Goal: Information Seeking & Learning: Learn about a topic

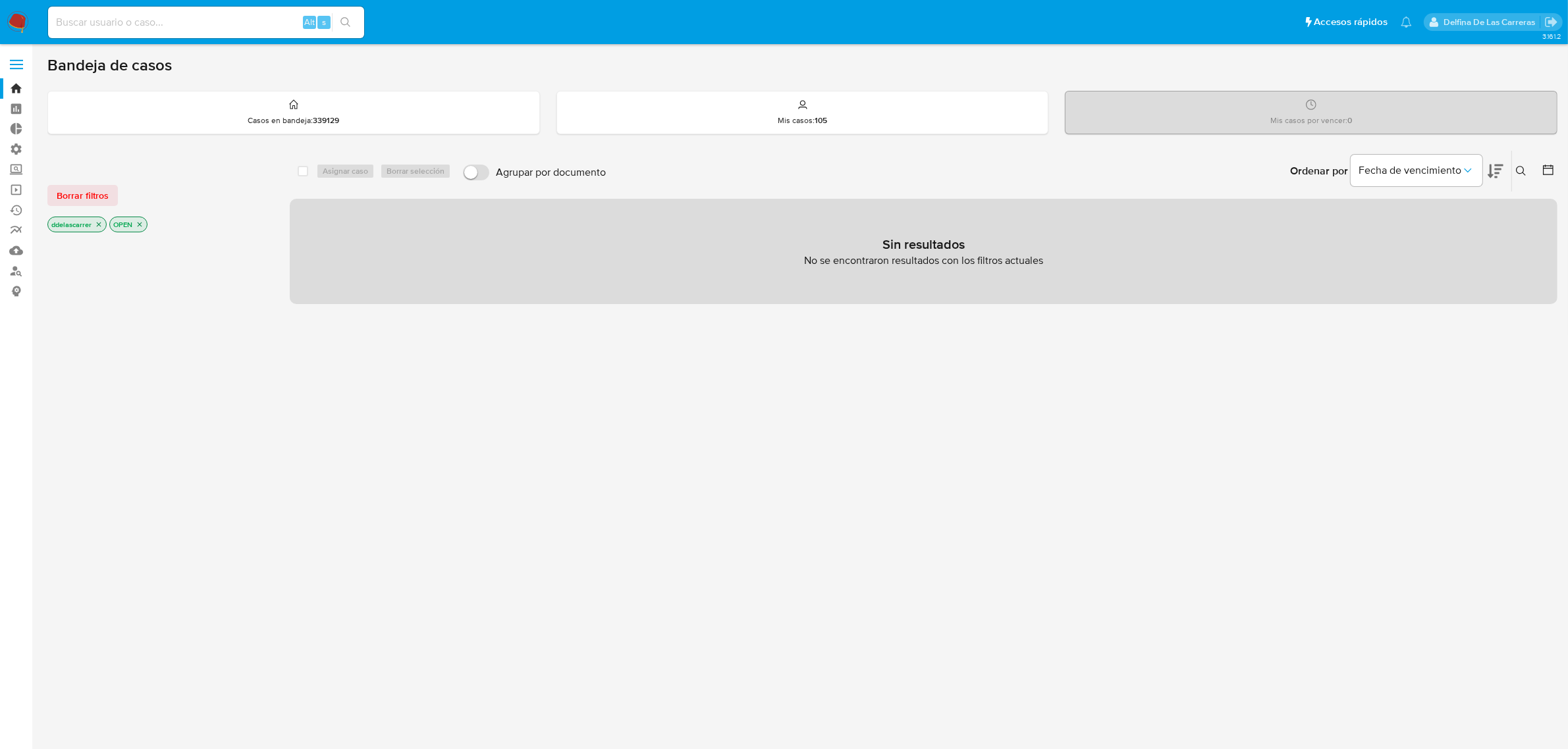
click at [130, 16] on input at bounding box center [205, 22] width 316 height 17
paste input "326935546"
type input "326935546"
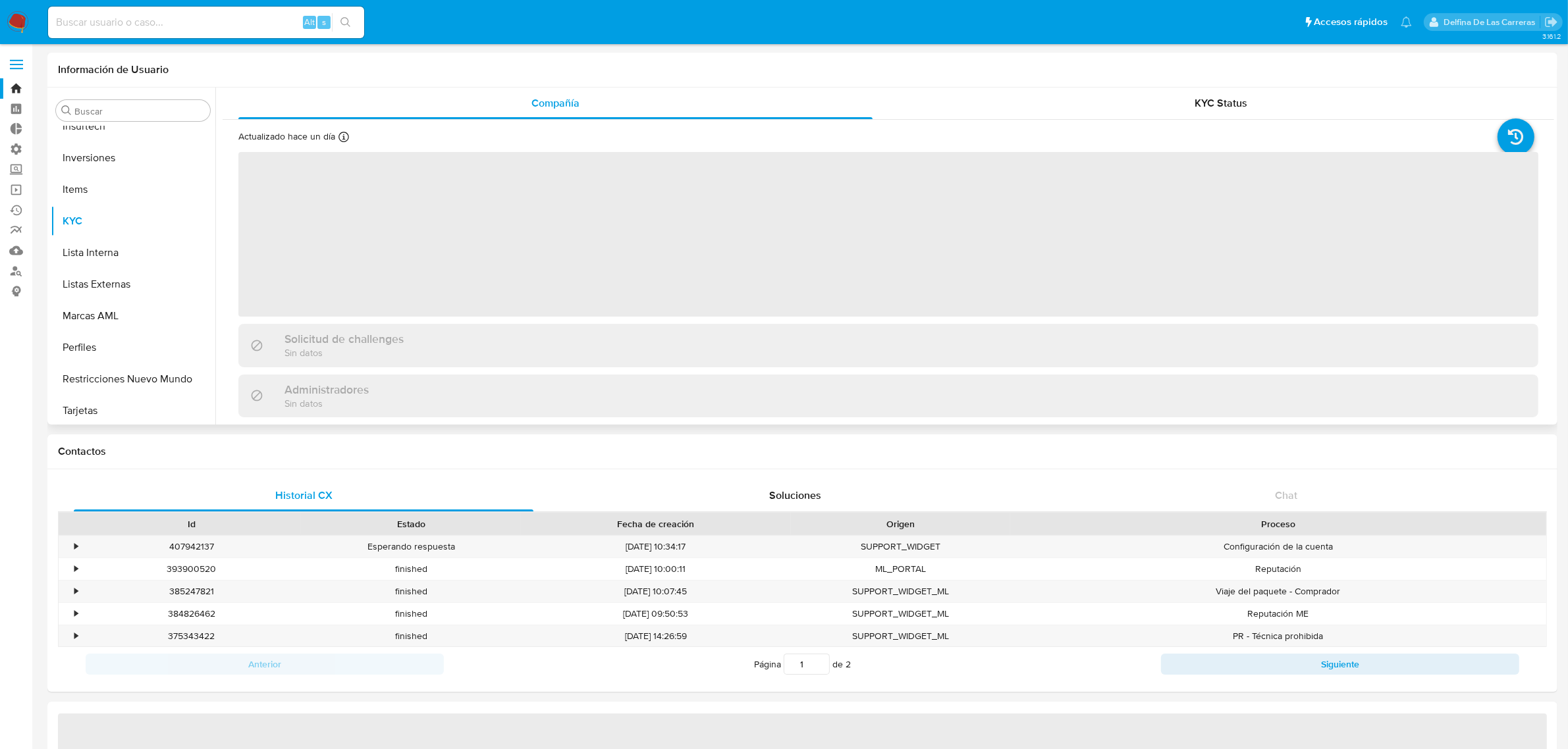
scroll to position [682, 0]
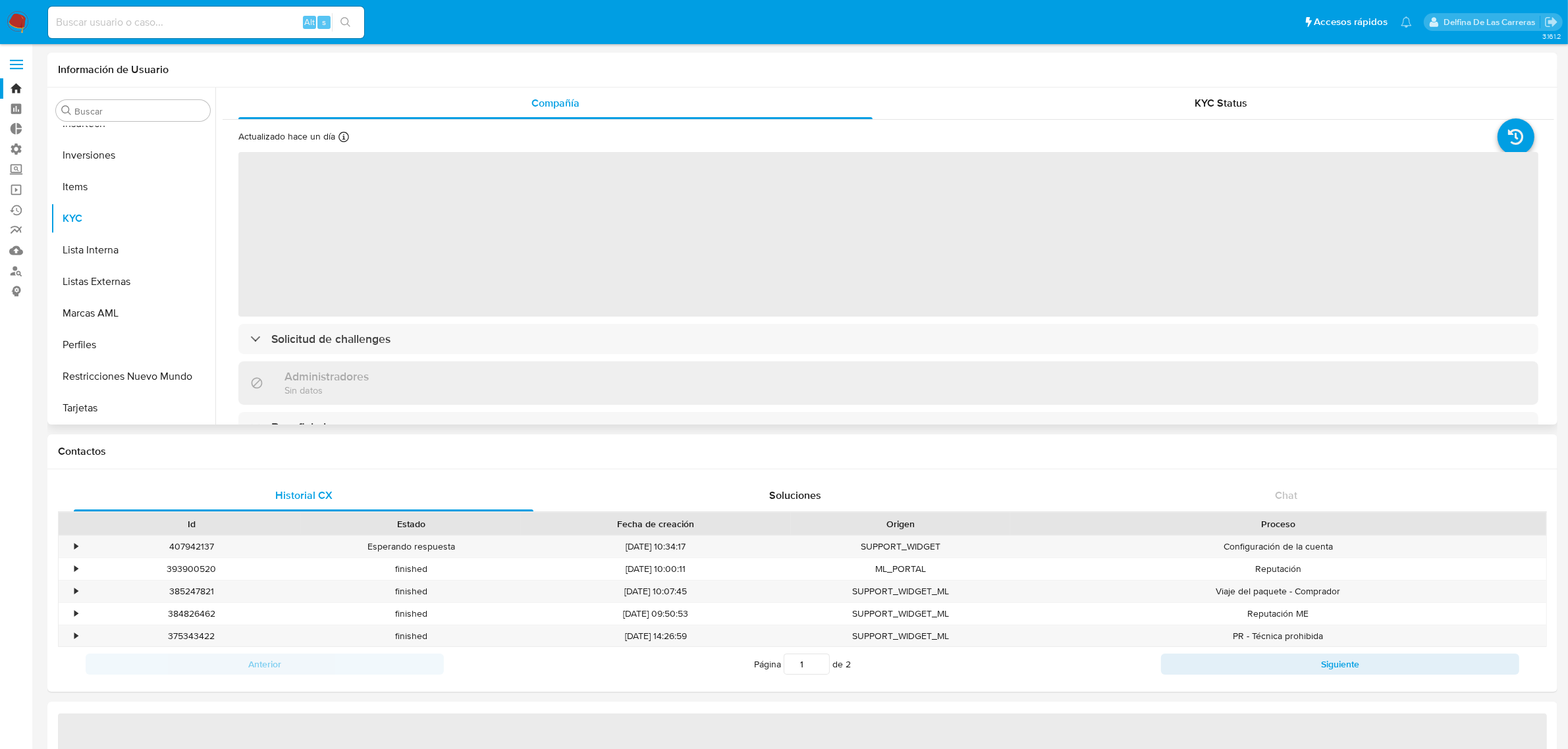
select select "10"
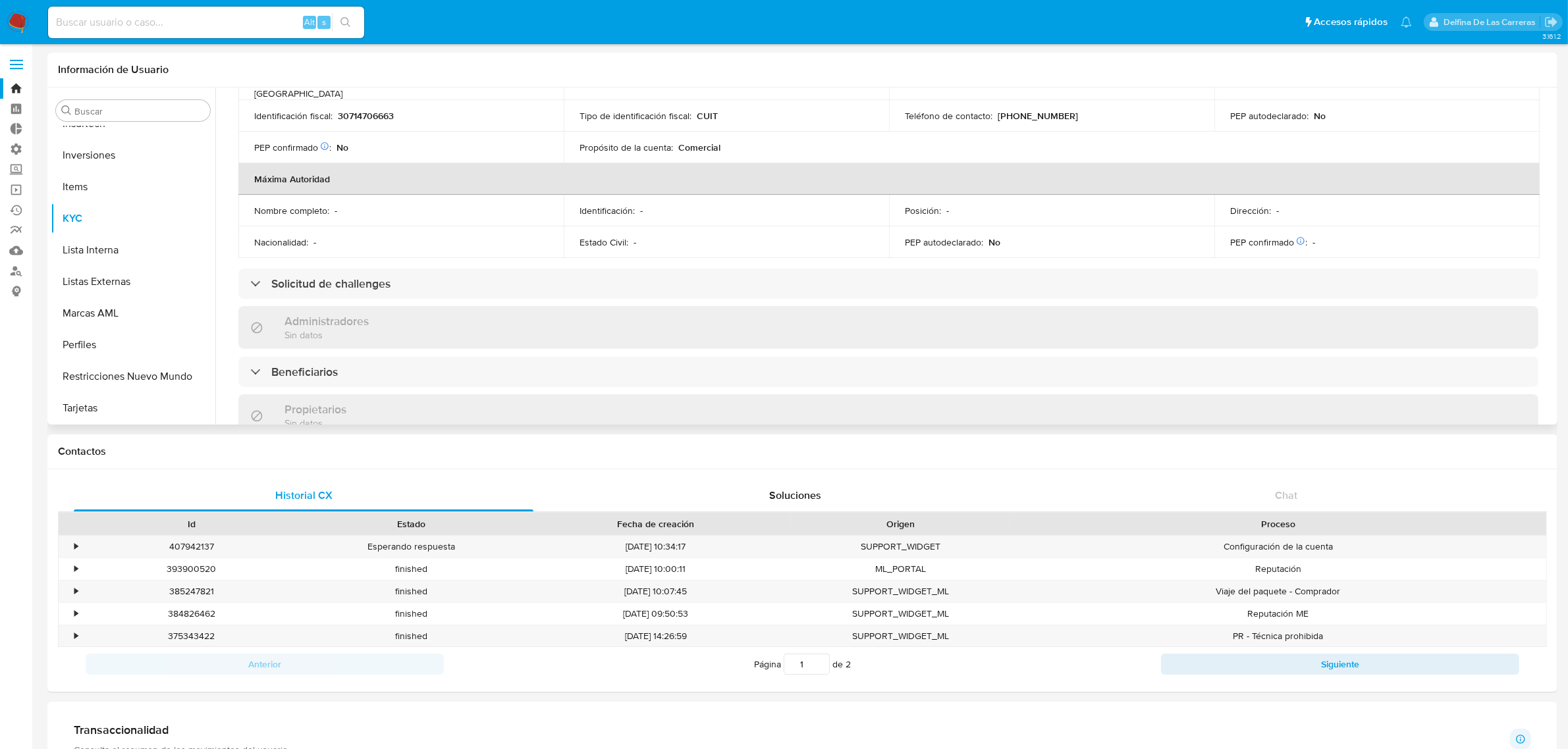
scroll to position [494, 0]
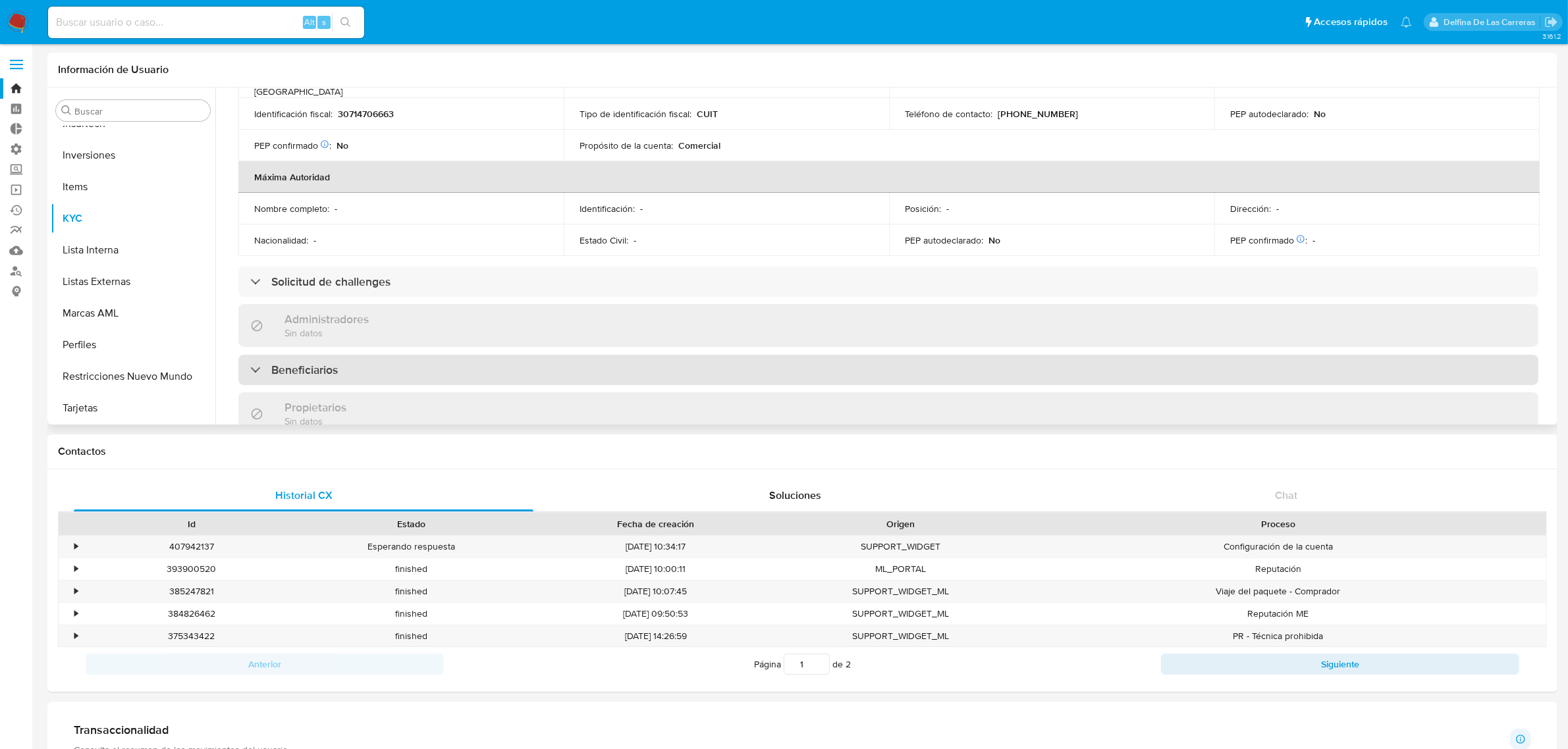
click at [374, 355] on div "Beneficiarios" at bounding box center [888, 369] width 1299 height 30
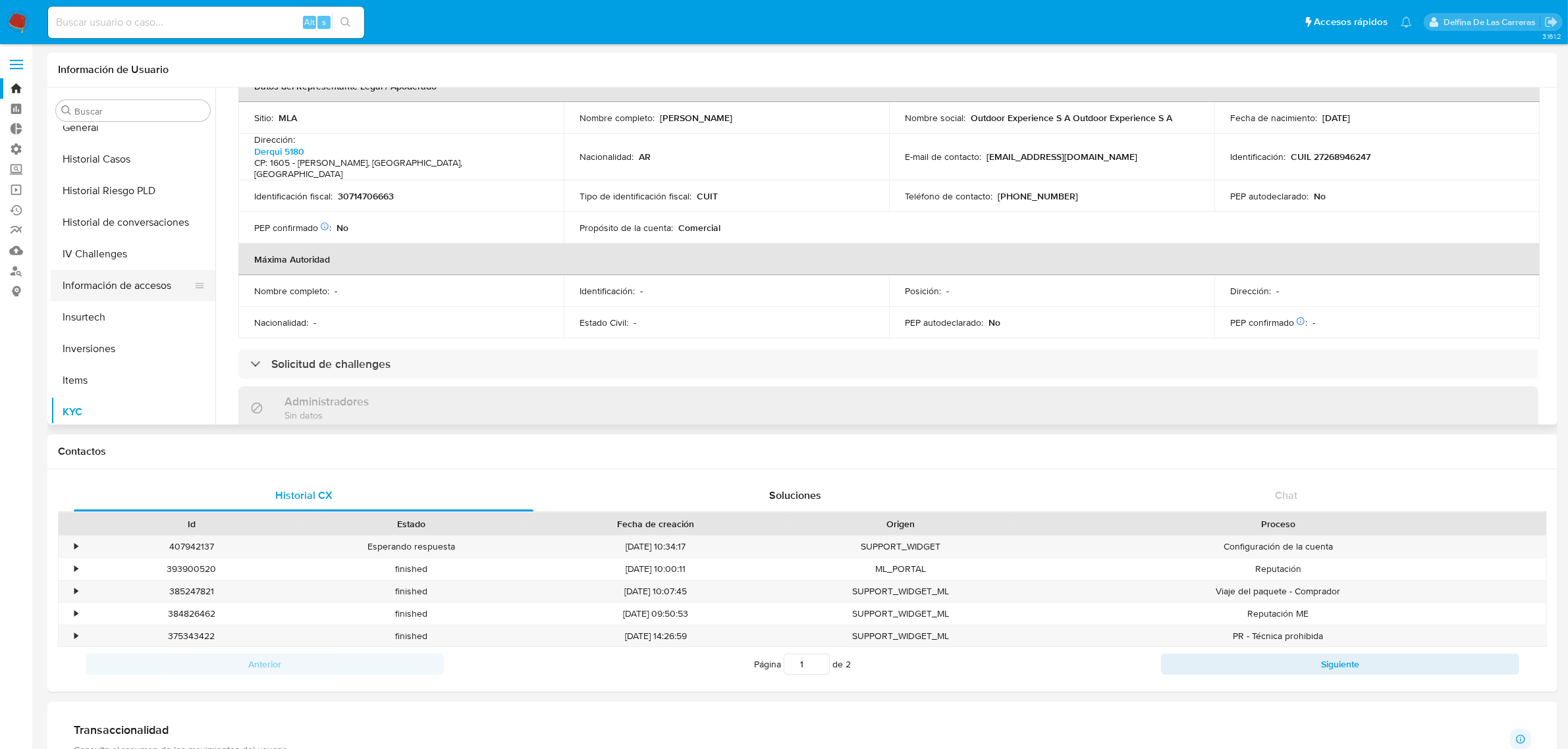
scroll to position [517, 0]
click at [106, 162] on button "Historial Riesgo PLD" at bounding box center [128, 162] width 154 height 32
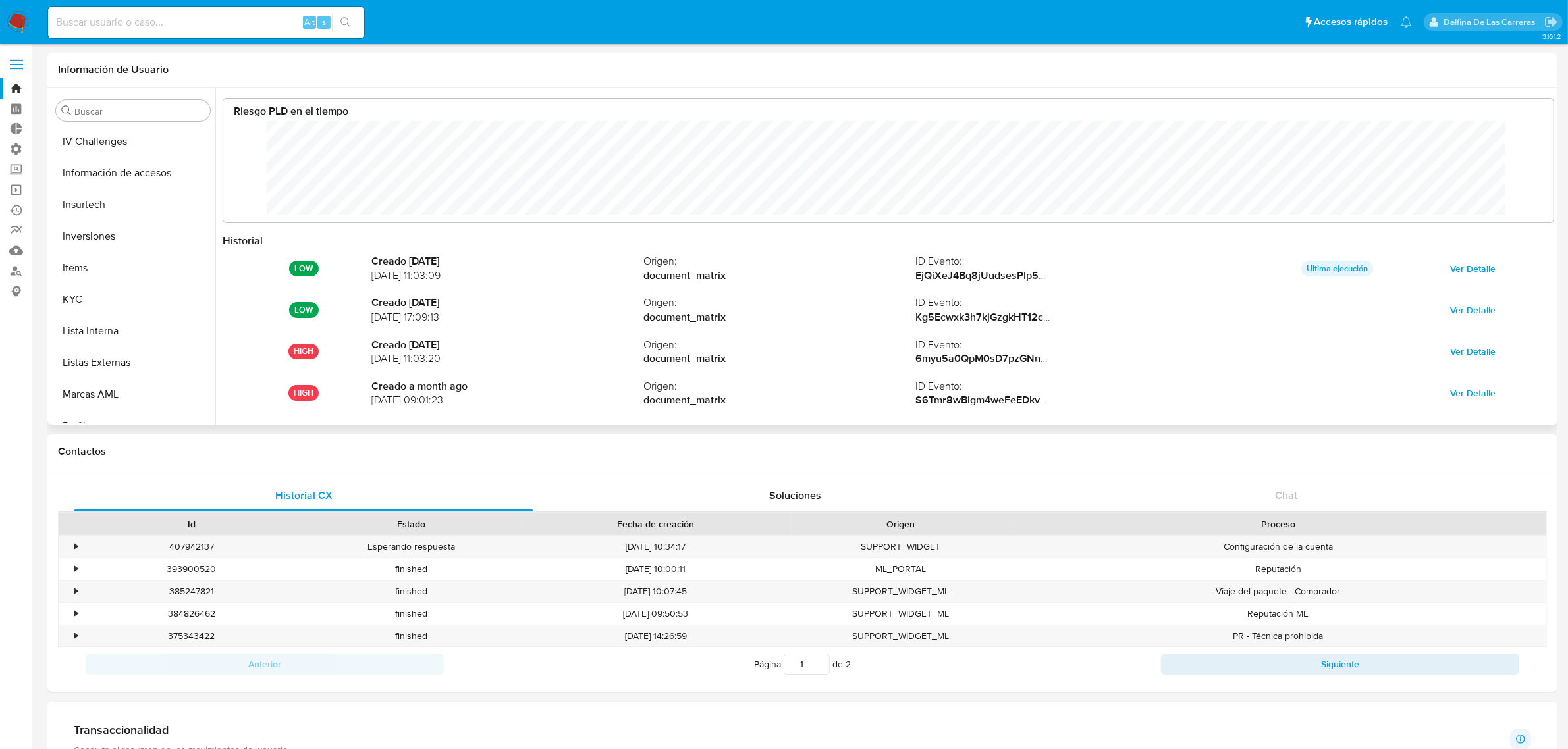
scroll to position [682, 0]
click at [127, 379] on button "Restricciones Nuevo Mundo" at bounding box center [128, 376] width 154 height 32
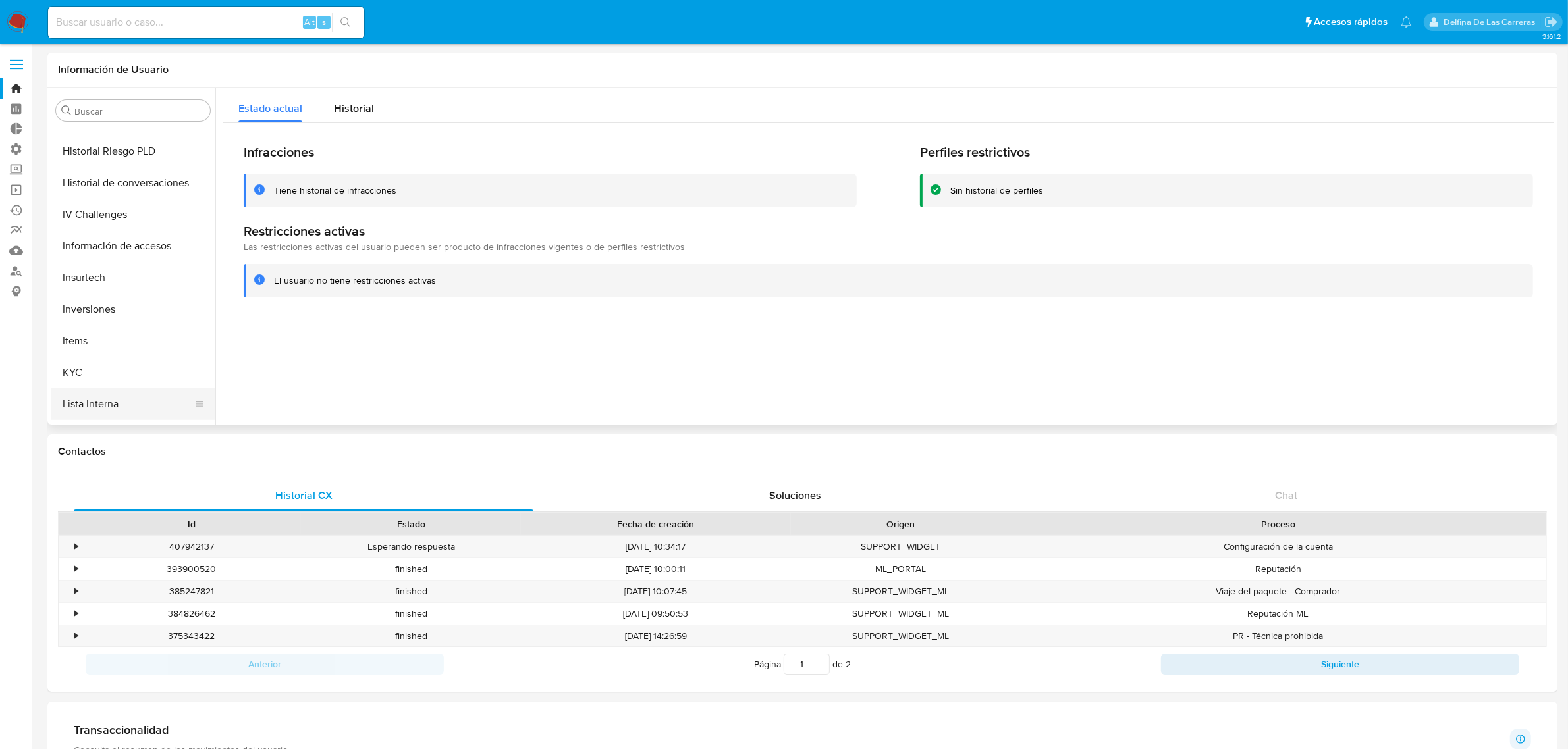
scroll to position [517, 0]
click at [163, 159] on button "Historial Riesgo PLD" at bounding box center [128, 162] width 154 height 32
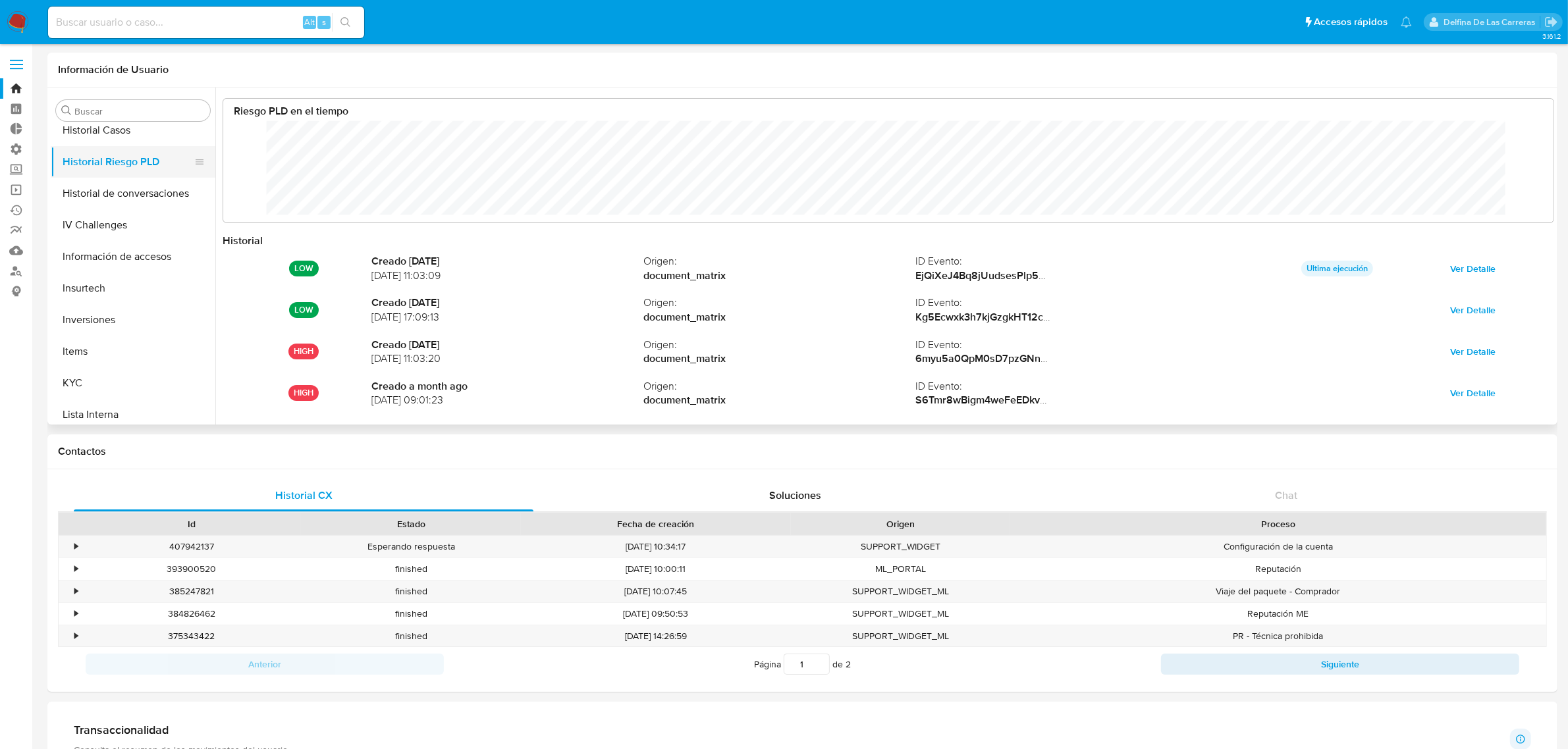
scroll to position [99, 1304]
click at [81, 384] on button "KYC" at bounding box center [128, 383] width 154 height 32
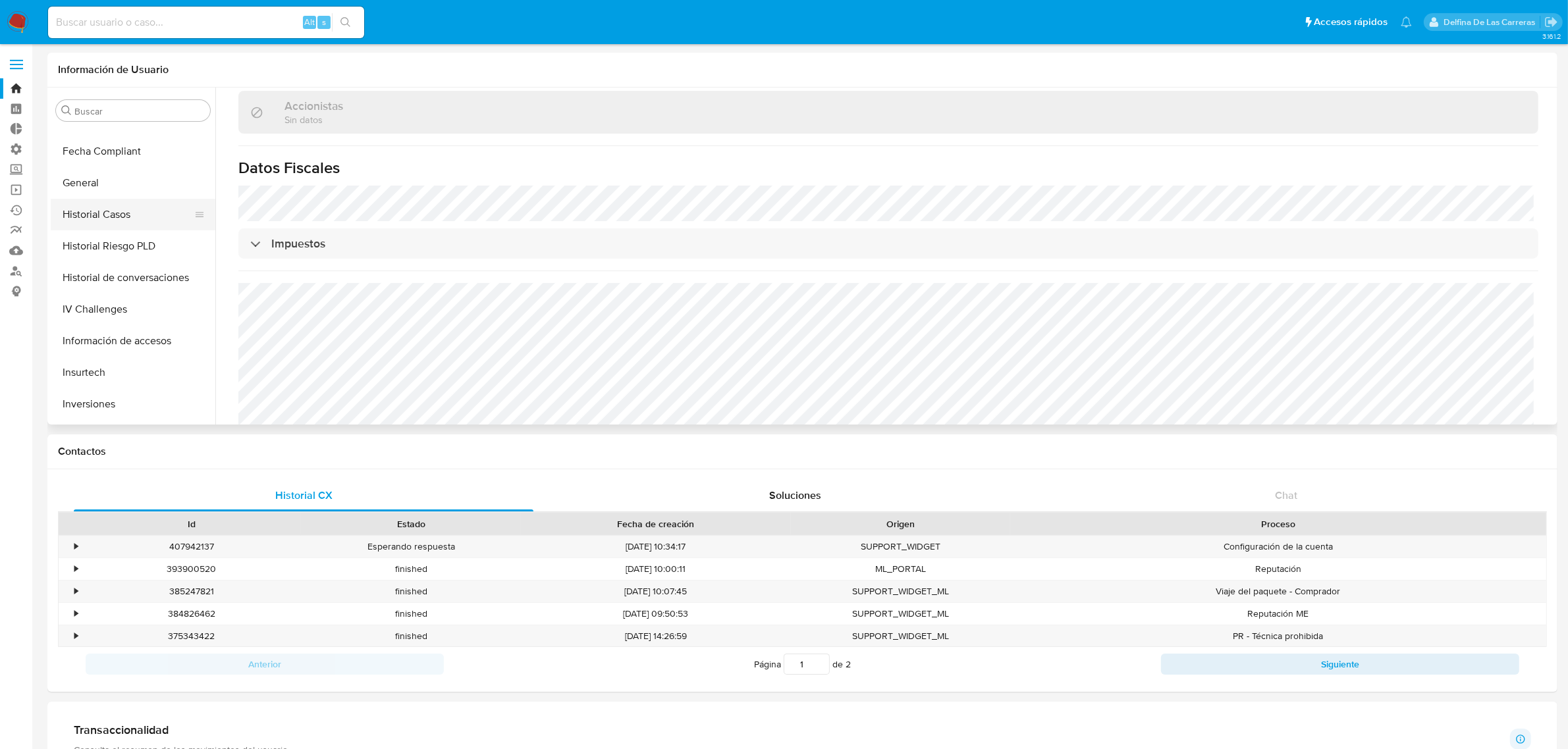
scroll to position [353, 0]
click at [126, 325] on button "Historial Riesgo PLD" at bounding box center [128, 326] width 154 height 32
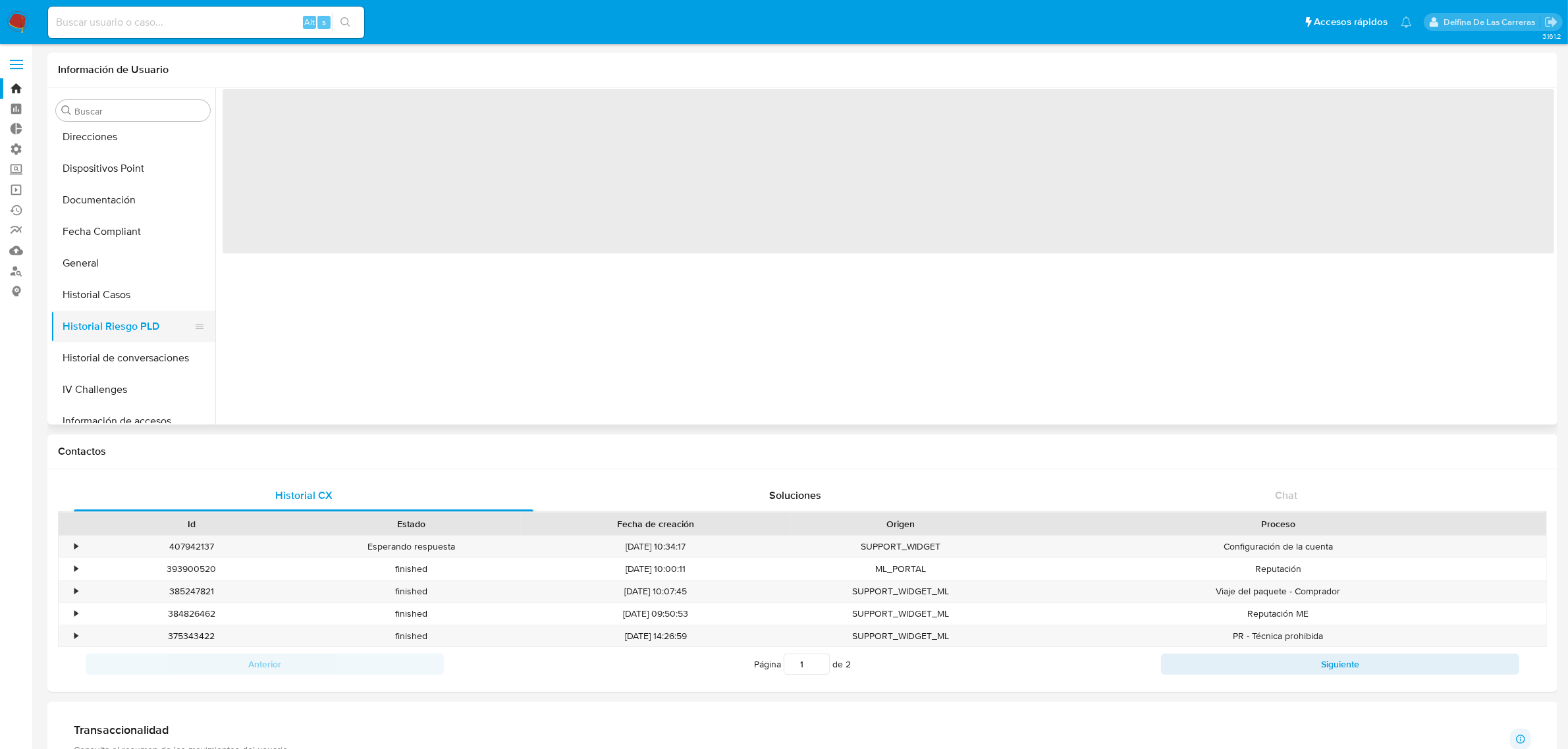
scroll to position [0, 0]
click at [126, 287] on button "Historial Casos" at bounding box center [128, 295] width 154 height 32
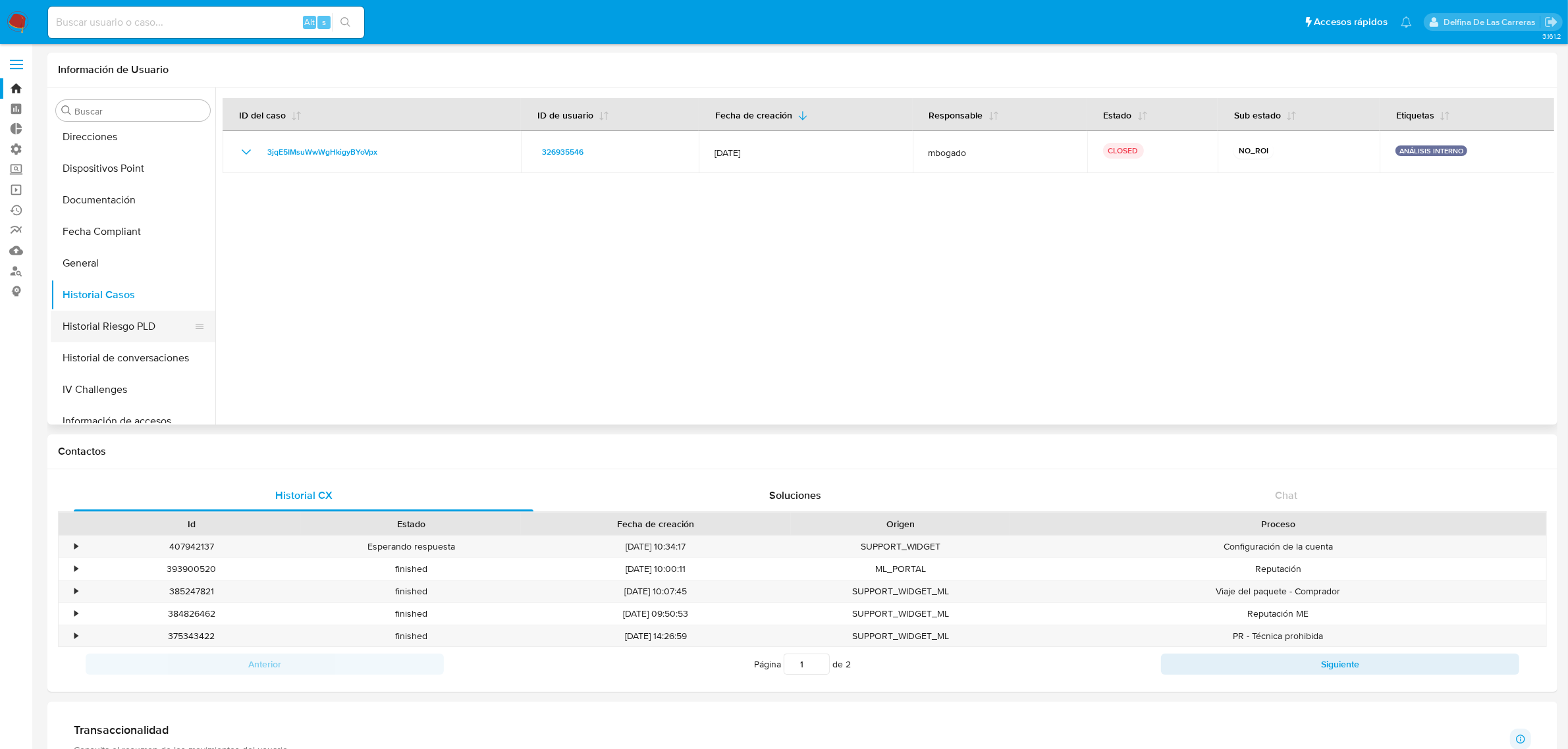
click at [124, 327] on button "Historial Riesgo PLD" at bounding box center [128, 326] width 154 height 32
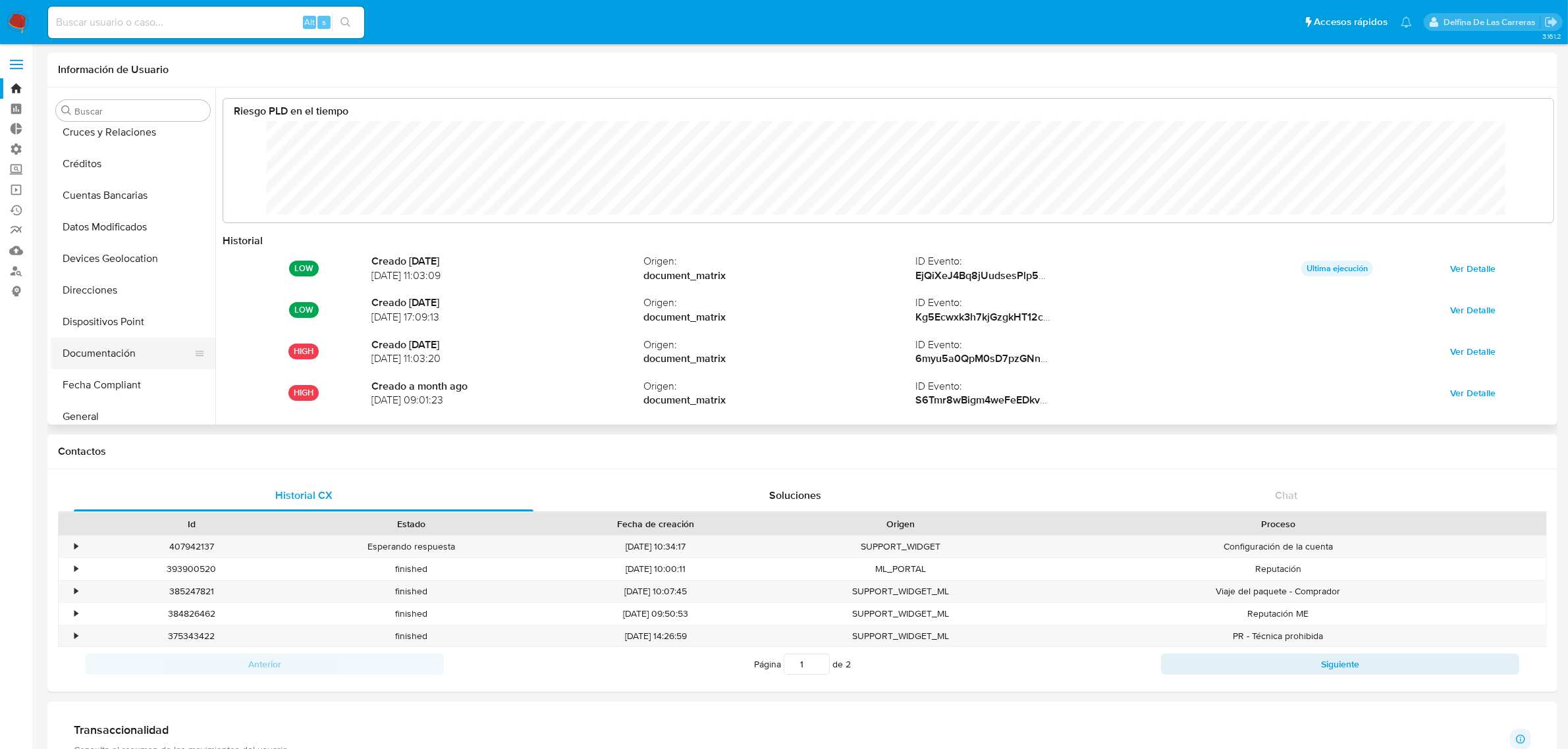
scroll to position [106, 0]
click at [198, 21] on input at bounding box center [205, 22] width 316 height 17
paste input "459697720"
type input "459697720"
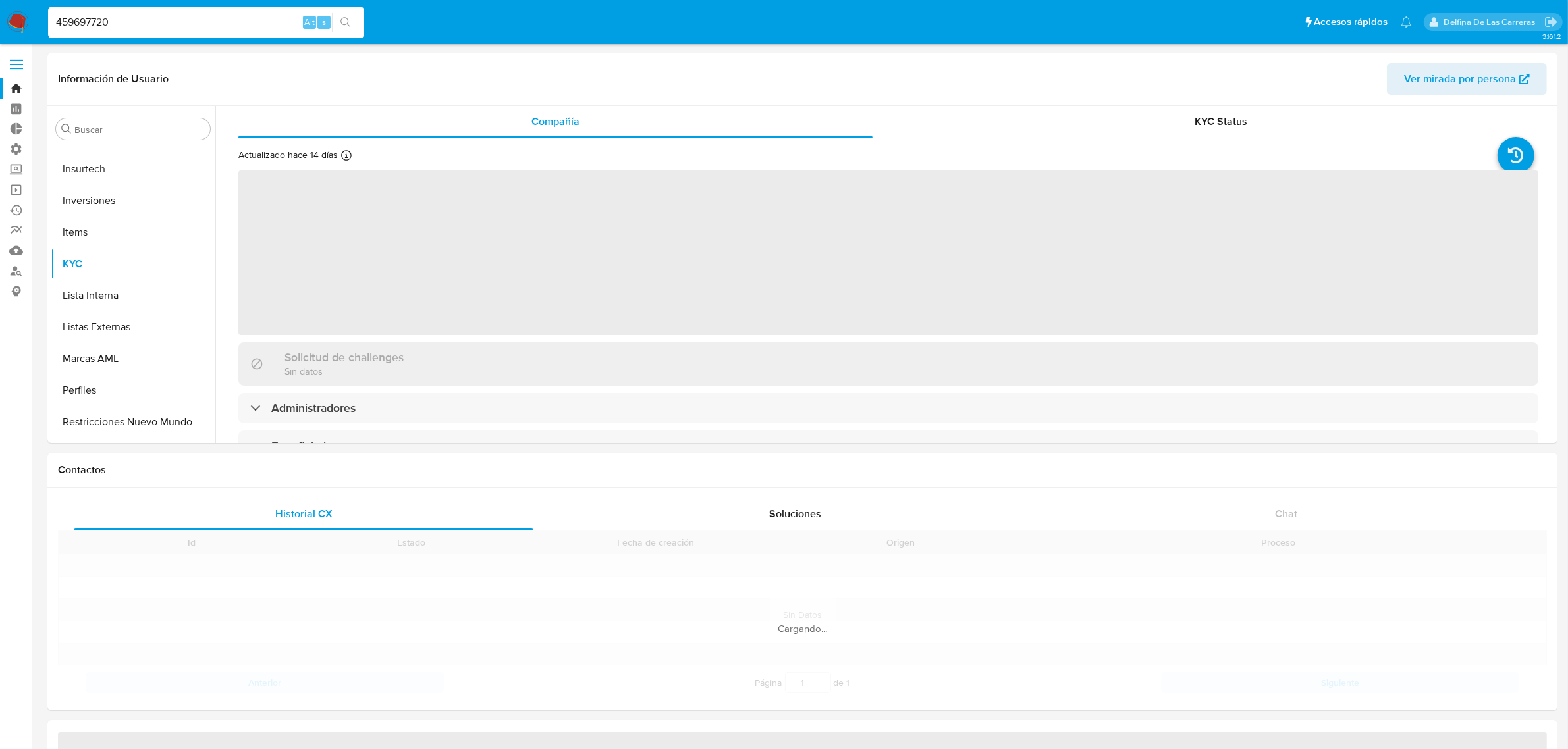
scroll to position [682, 0]
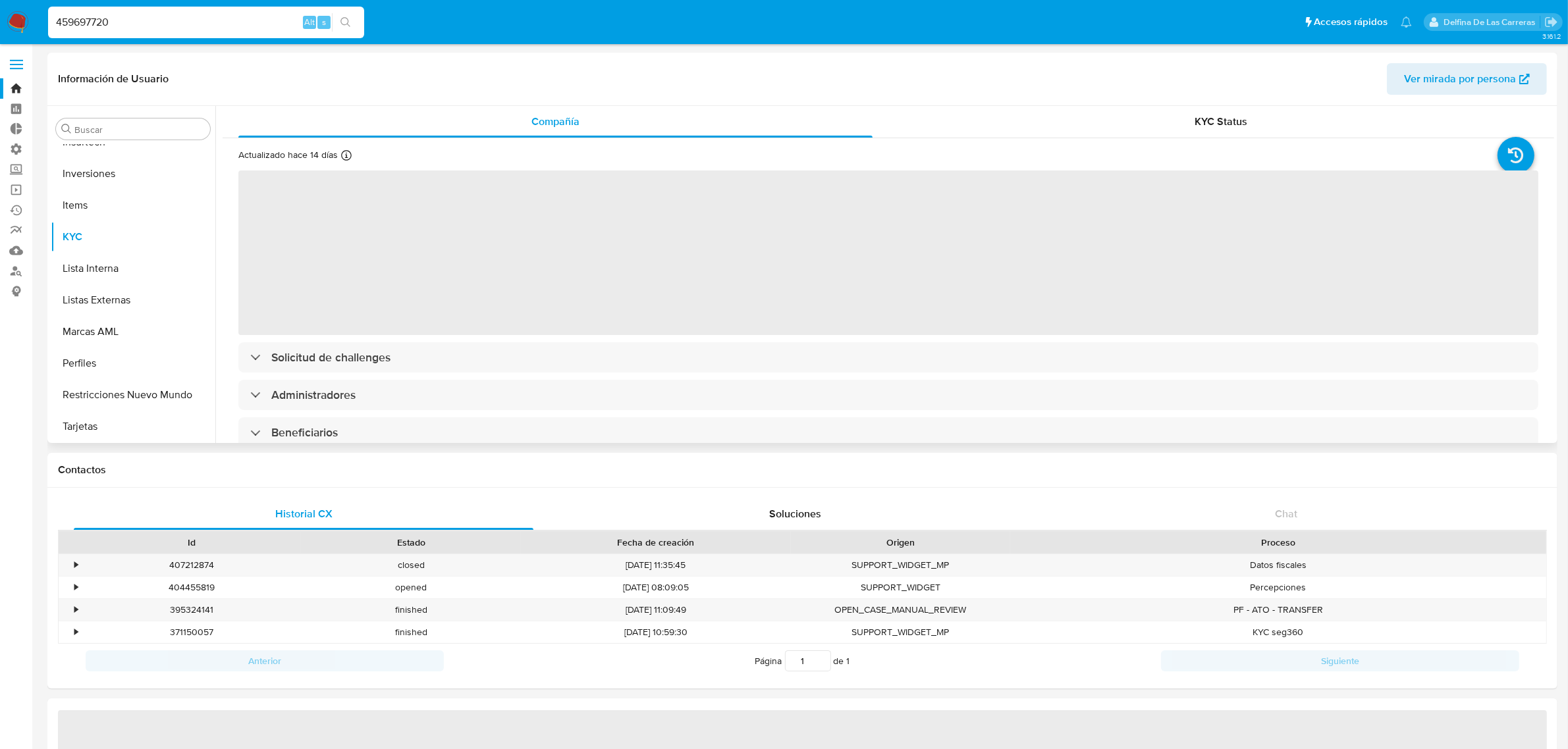
select select "10"
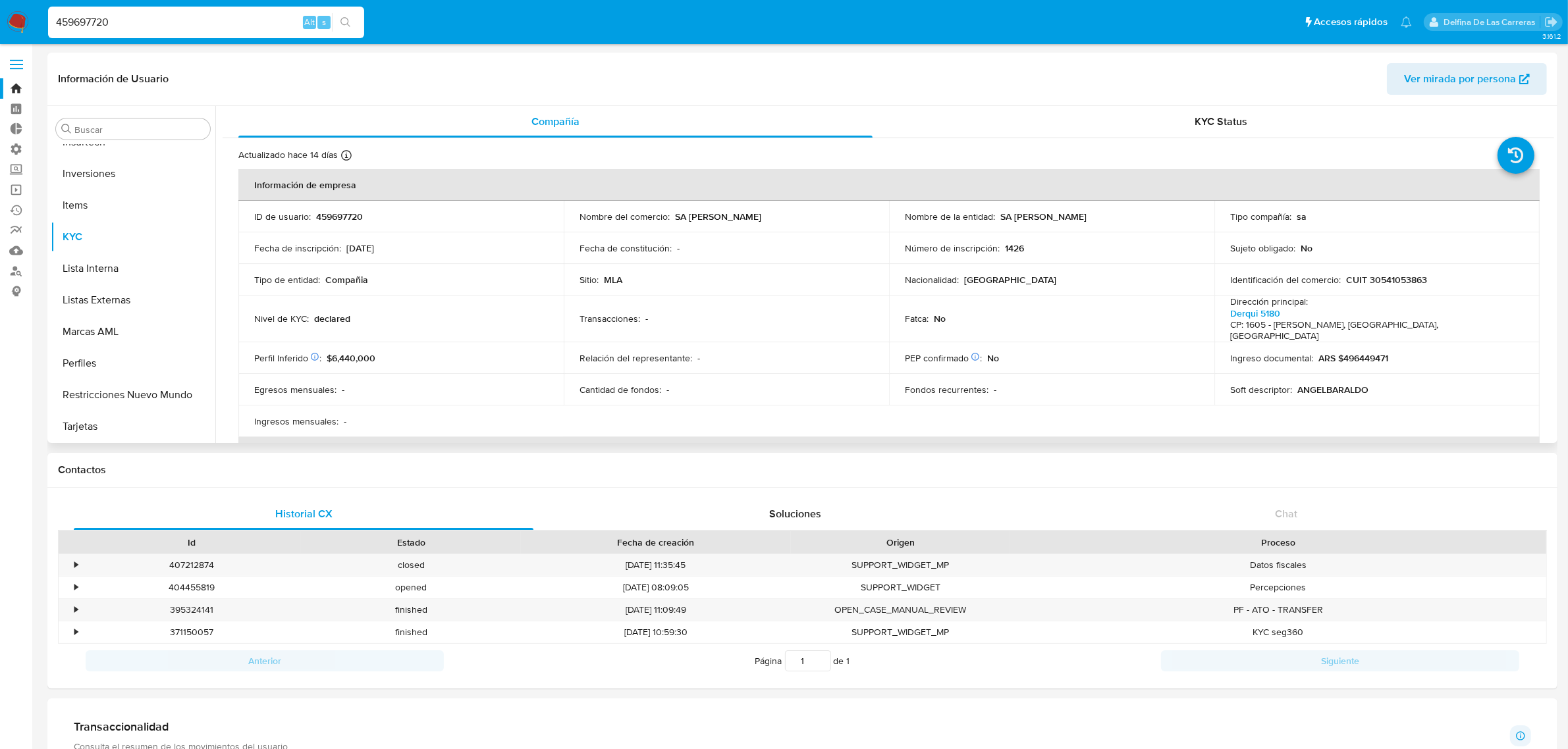
scroll to position [82, 0]
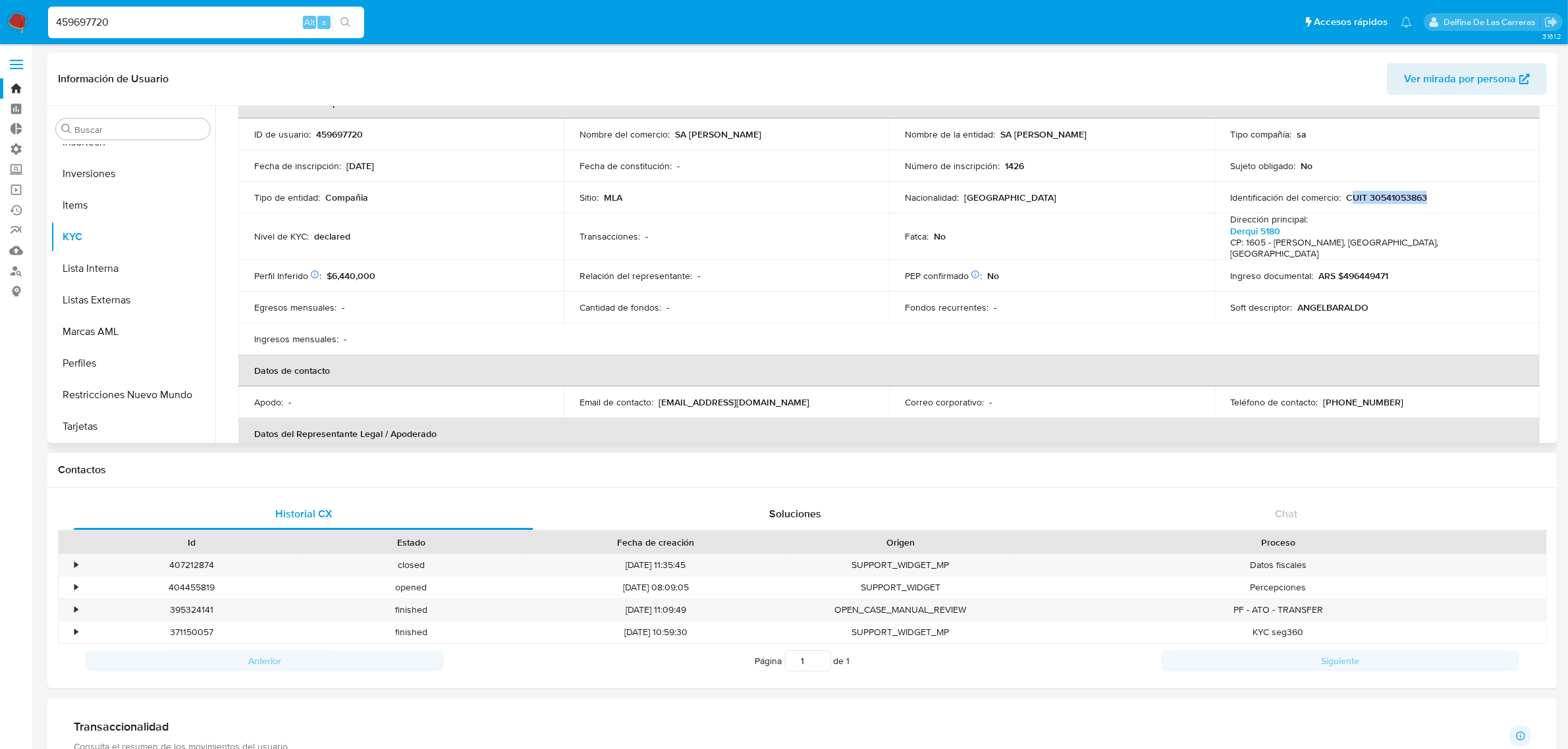
drag, startPoint x: 1462, startPoint y: 203, endPoint x: 1347, endPoint y: 199, distance: 115.1
click at [1348, 199] on div "Identificación del comercio : CUIT 30541053863" at bounding box center [1376, 197] width 294 height 12
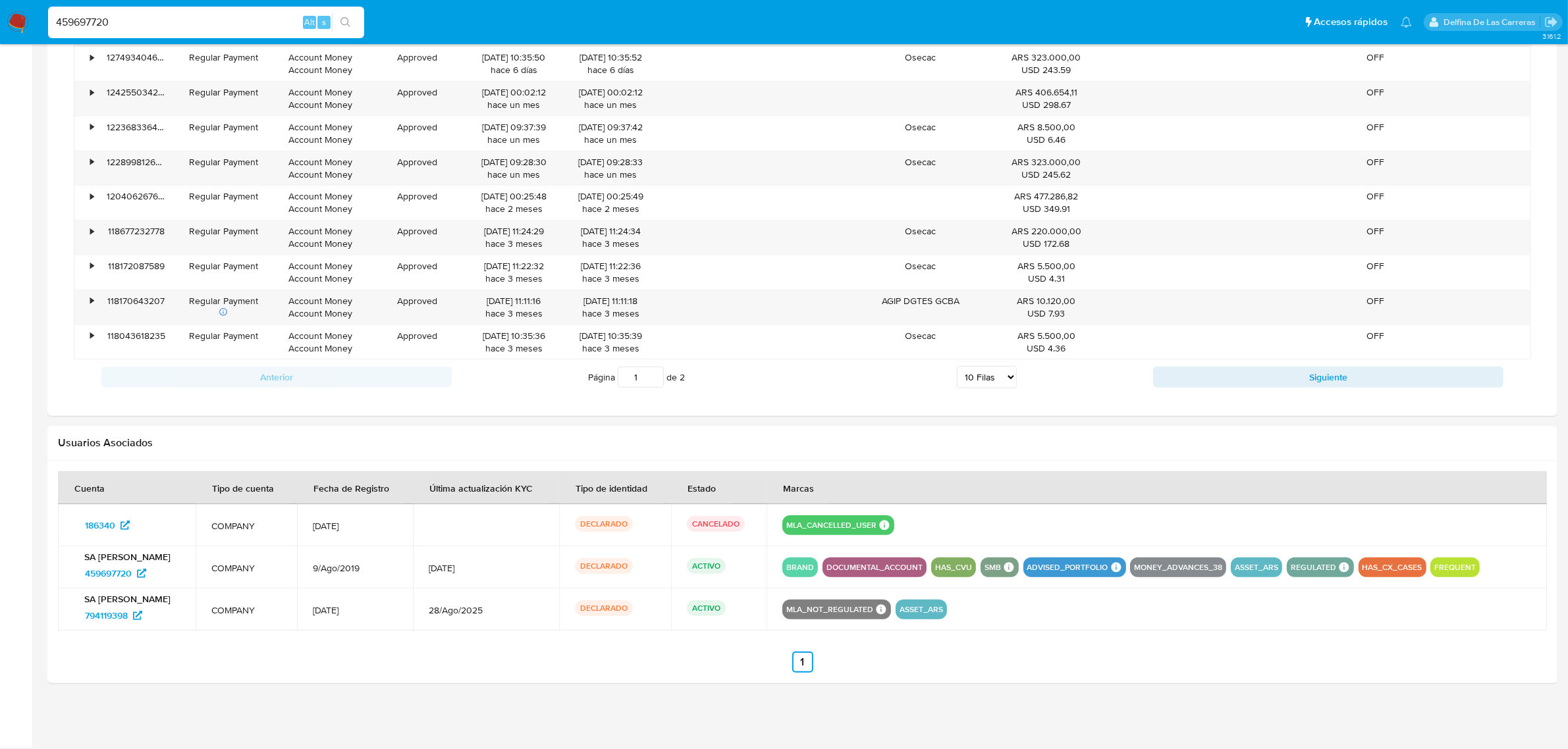
scroll to position [1029, 0]
click at [105, 573] on span "459697720" at bounding box center [109, 573] width 47 height 21
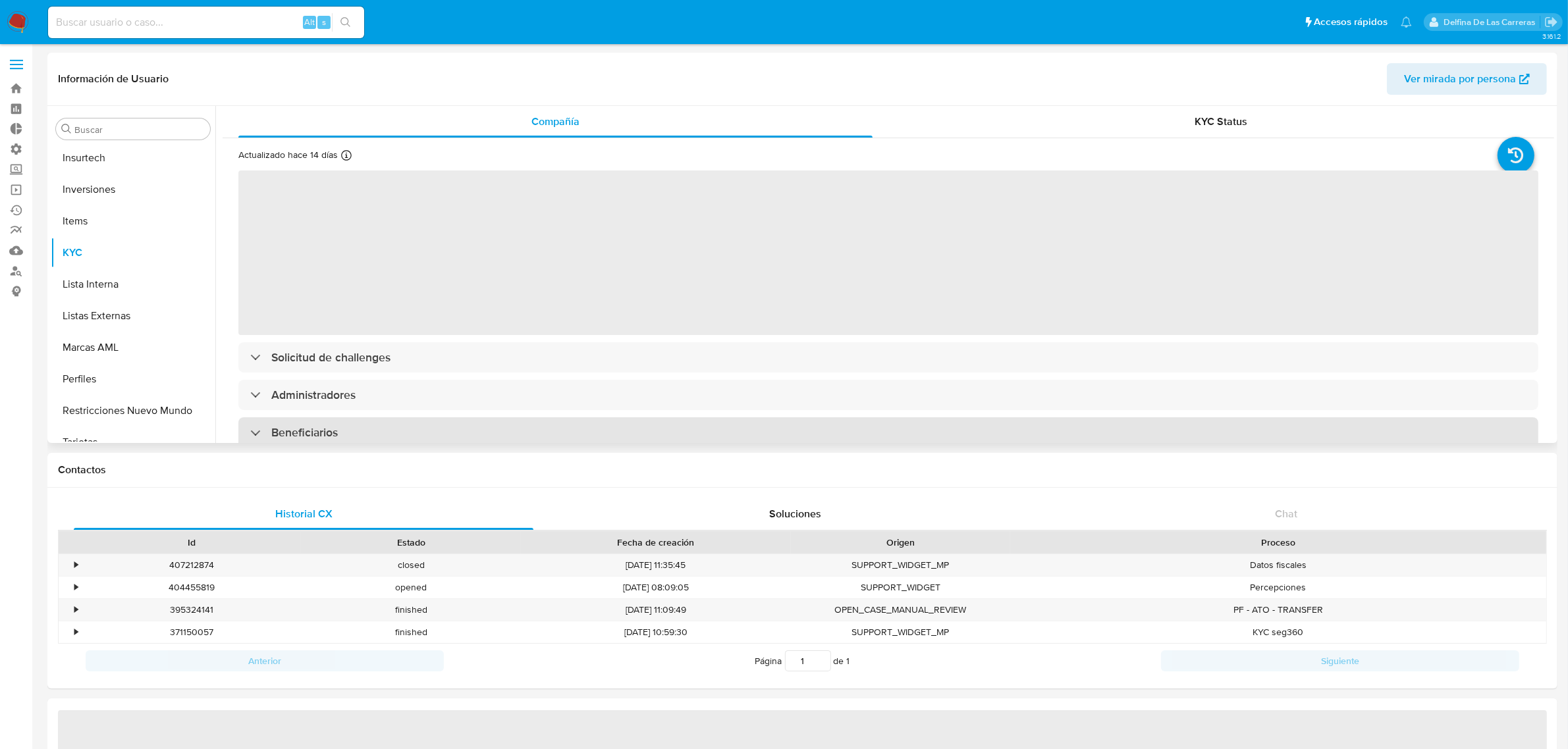
scroll to position [682, 0]
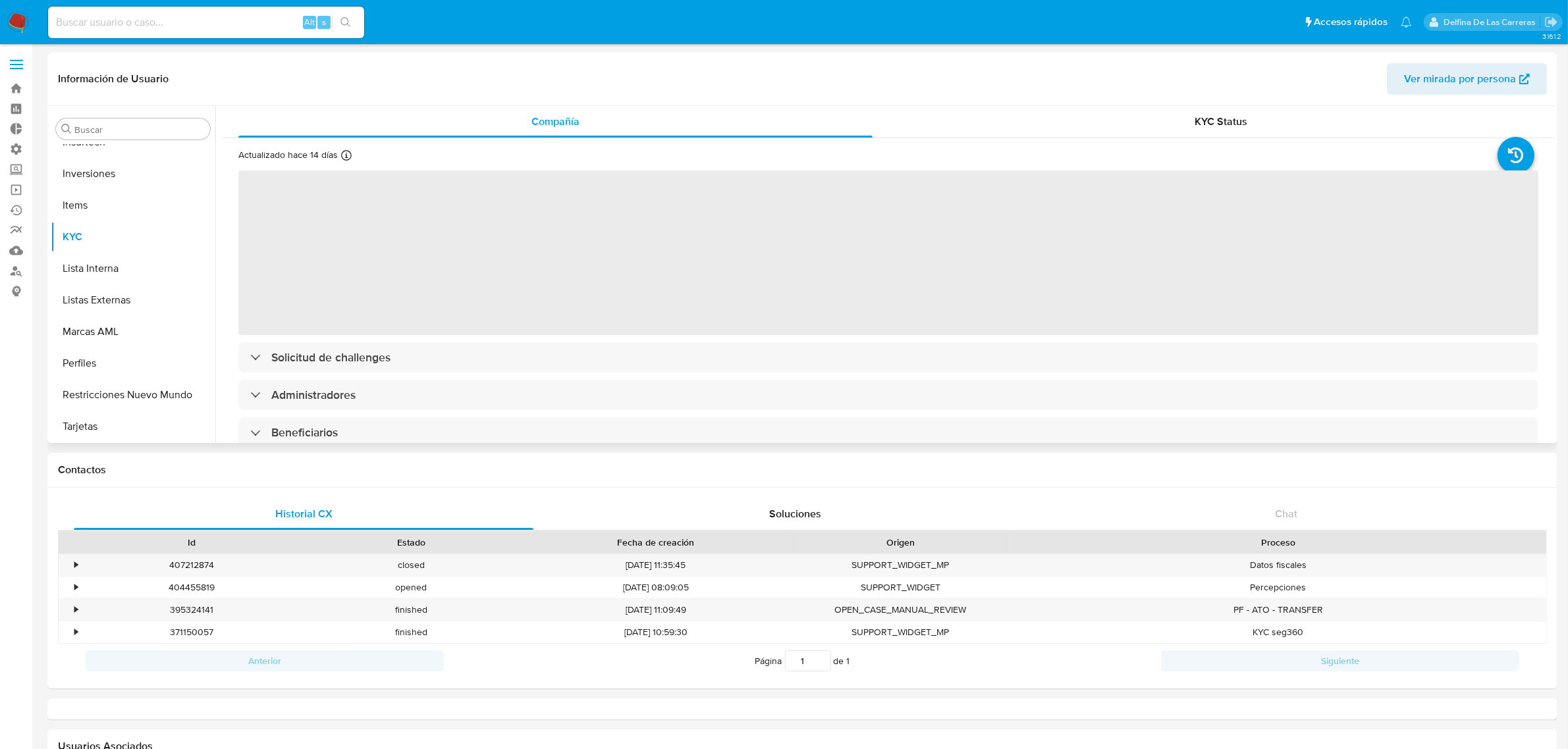
select select "10"
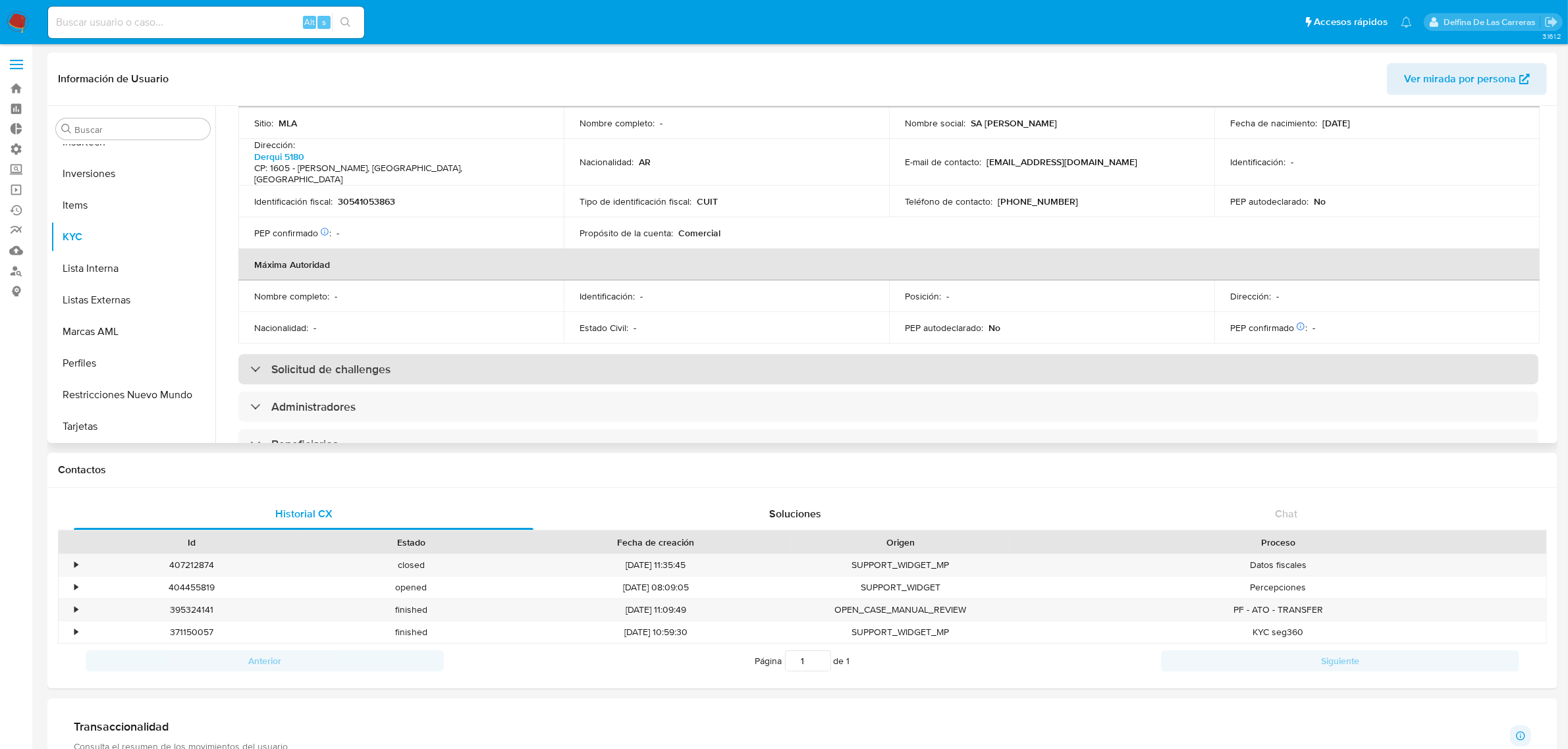
scroll to position [425, 0]
click at [333, 354] on div "Solicitud de challenges" at bounding box center [888, 368] width 1299 height 30
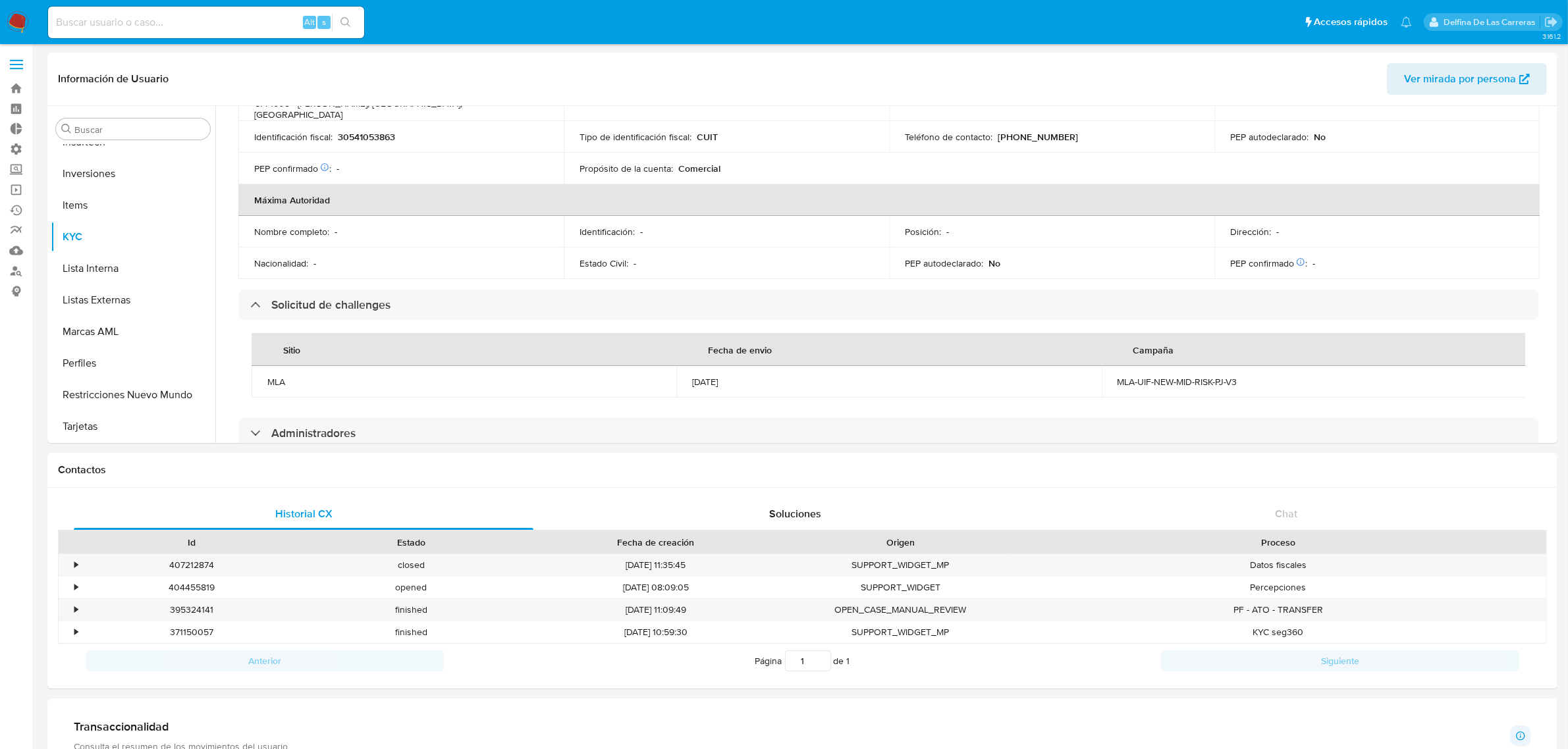
scroll to position [590, 0]
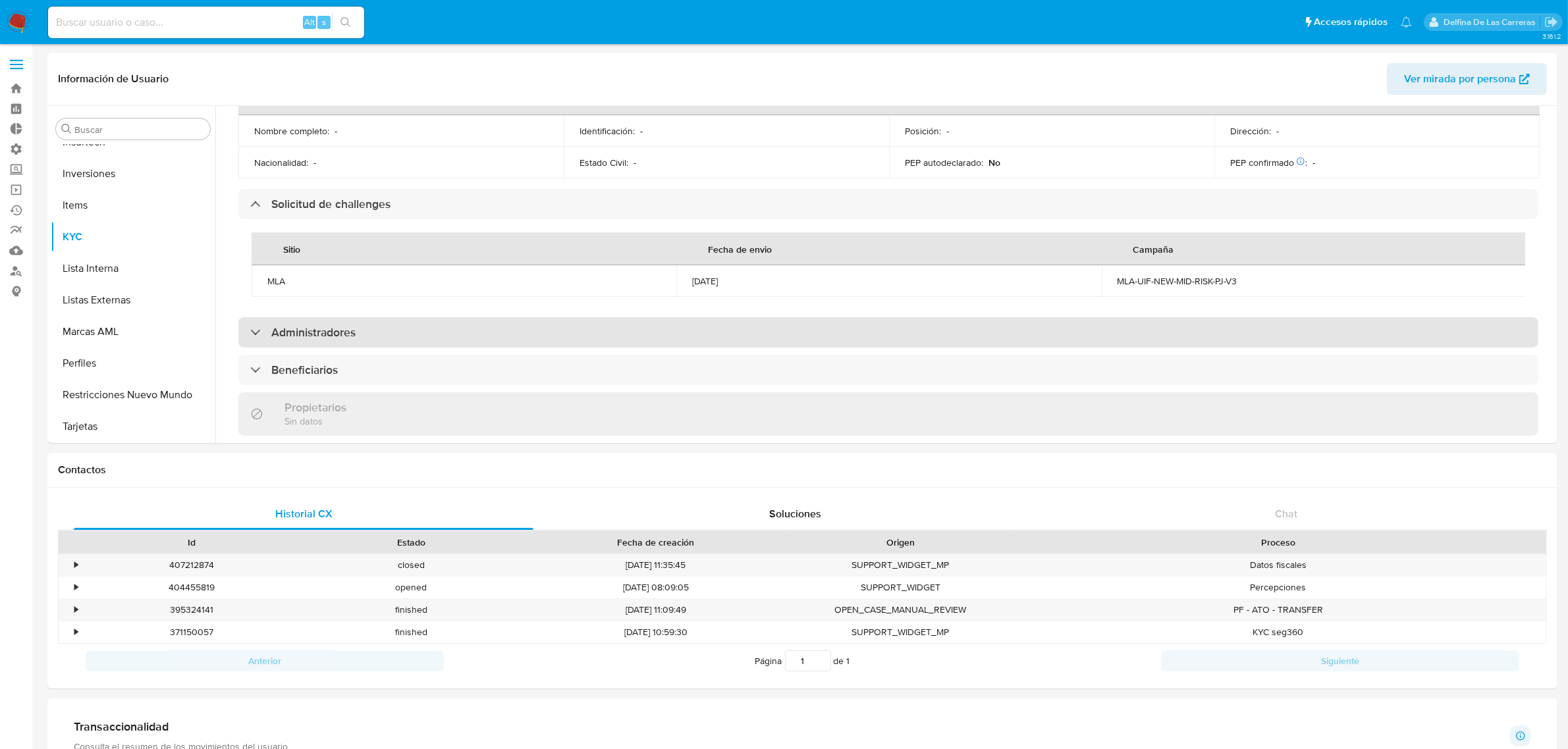
click at [453, 320] on div "Administradores" at bounding box center [888, 332] width 1299 height 30
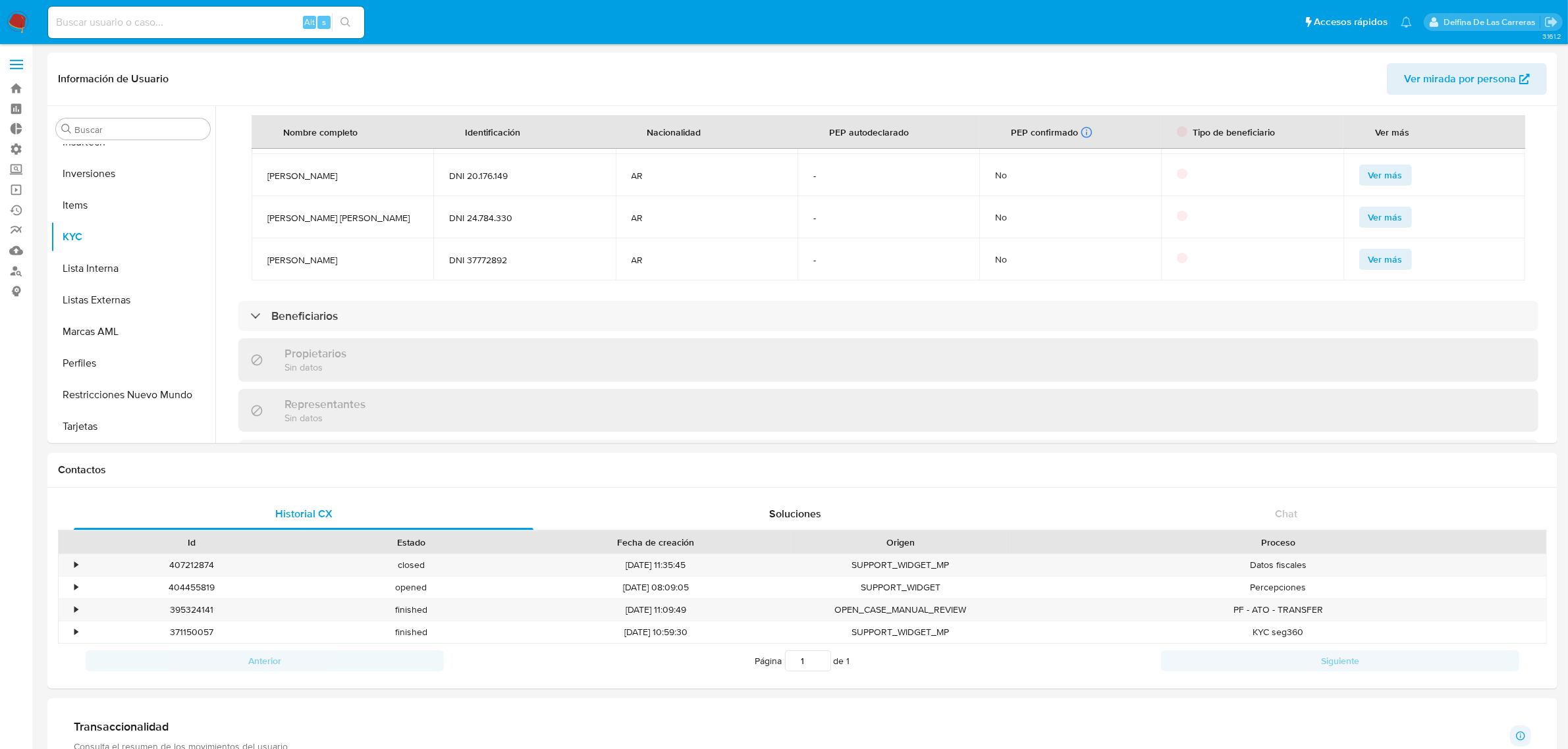
scroll to position [837, 0]
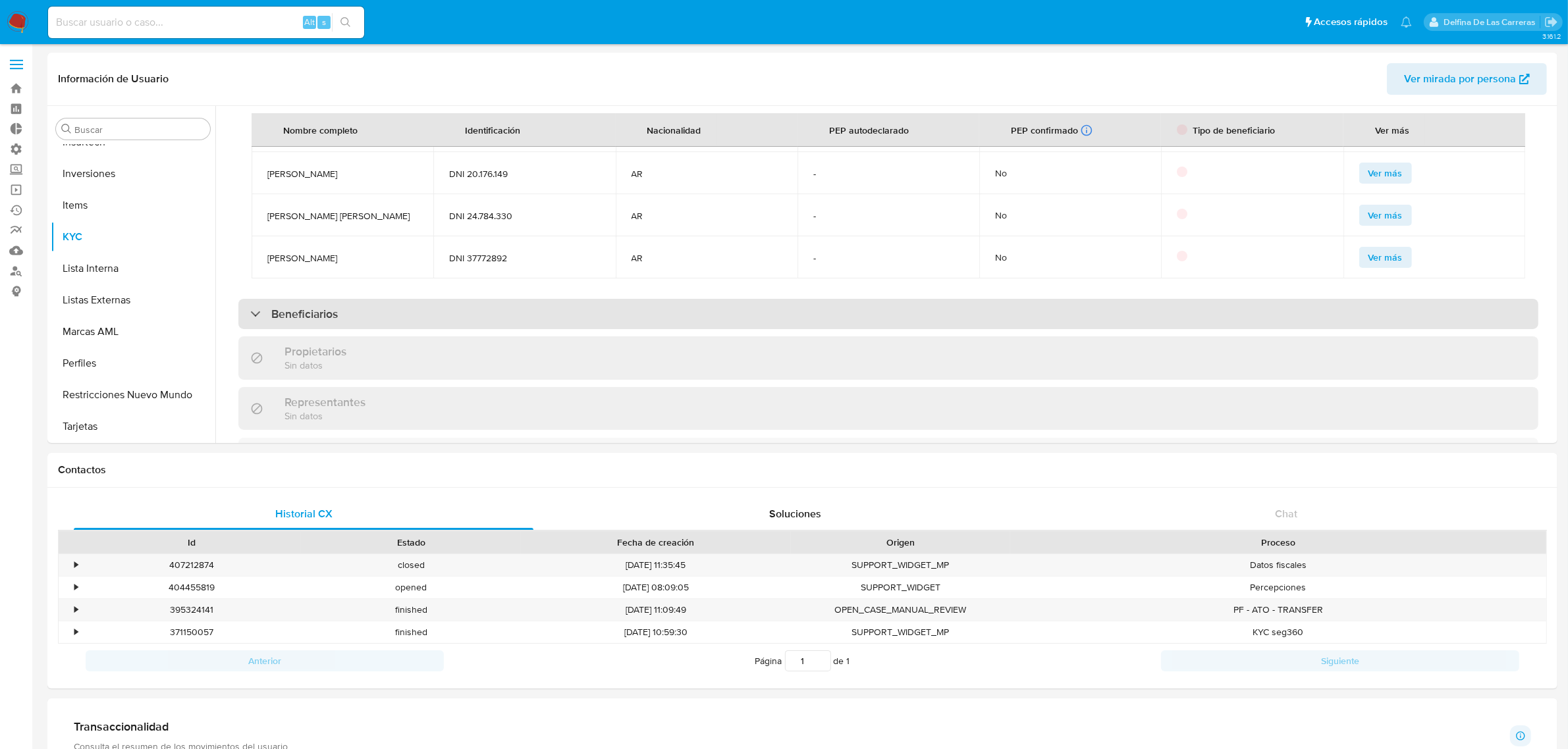
click at [382, 299] on div "Beneficiarios" at bounding box center [888, 313] width 1299 height 30
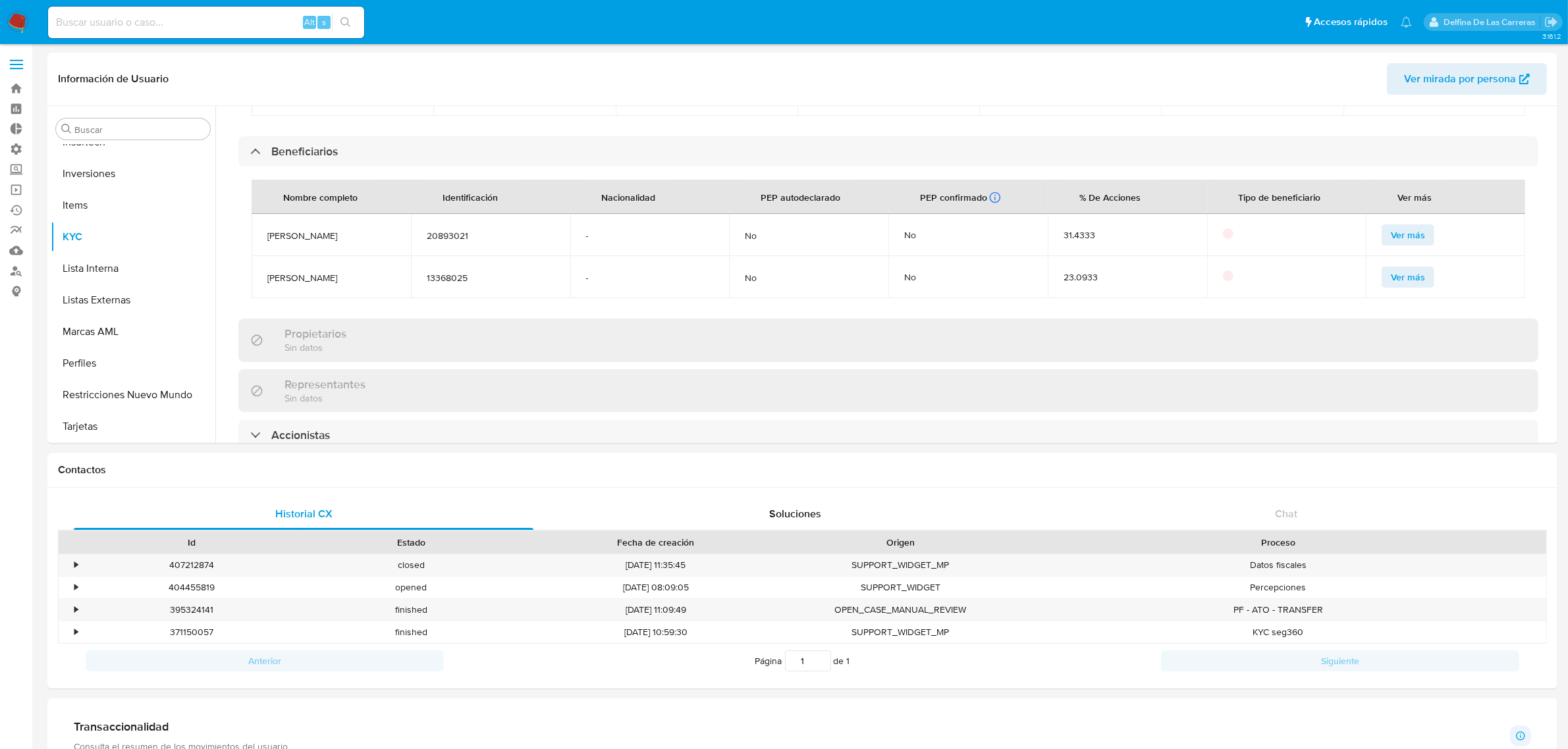
scroll to position [1001, 0]
drag, startPoint x: 1120, startPoint y: 205, endPoint x: 1108, endPoint y: 265, distance: 61.2
click at [1108, 265] on tbody "[PERSON_NAME] 20893021 - No No 31.4333 Ver más [PERSON_NAME] 13368025 - No No 2…" at bounding box center [888, 253] width 1273 height 84
click at [822, 212] on td "No" at bounding box center [809, 232] width 159 height 43
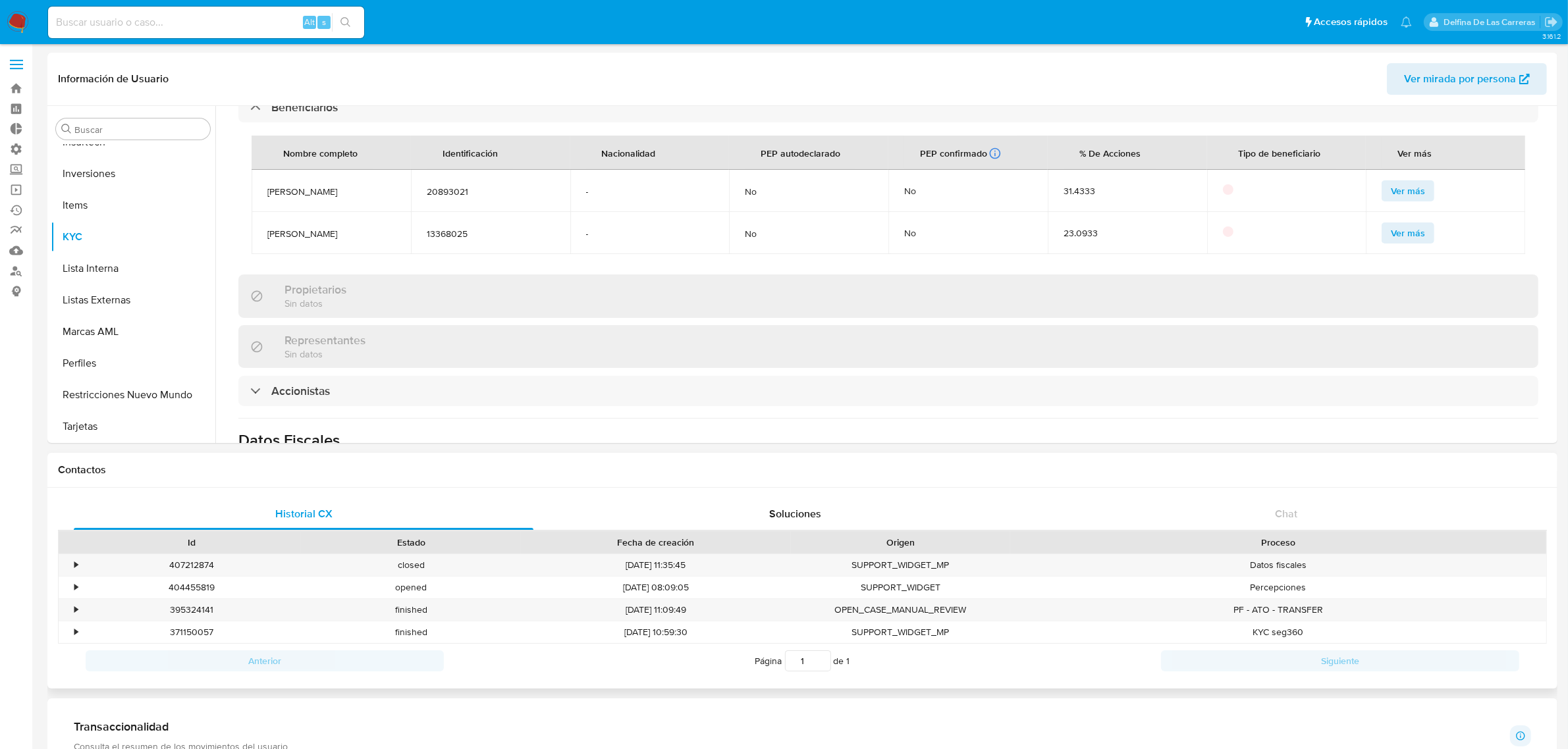
scroll to position [1084, 0]
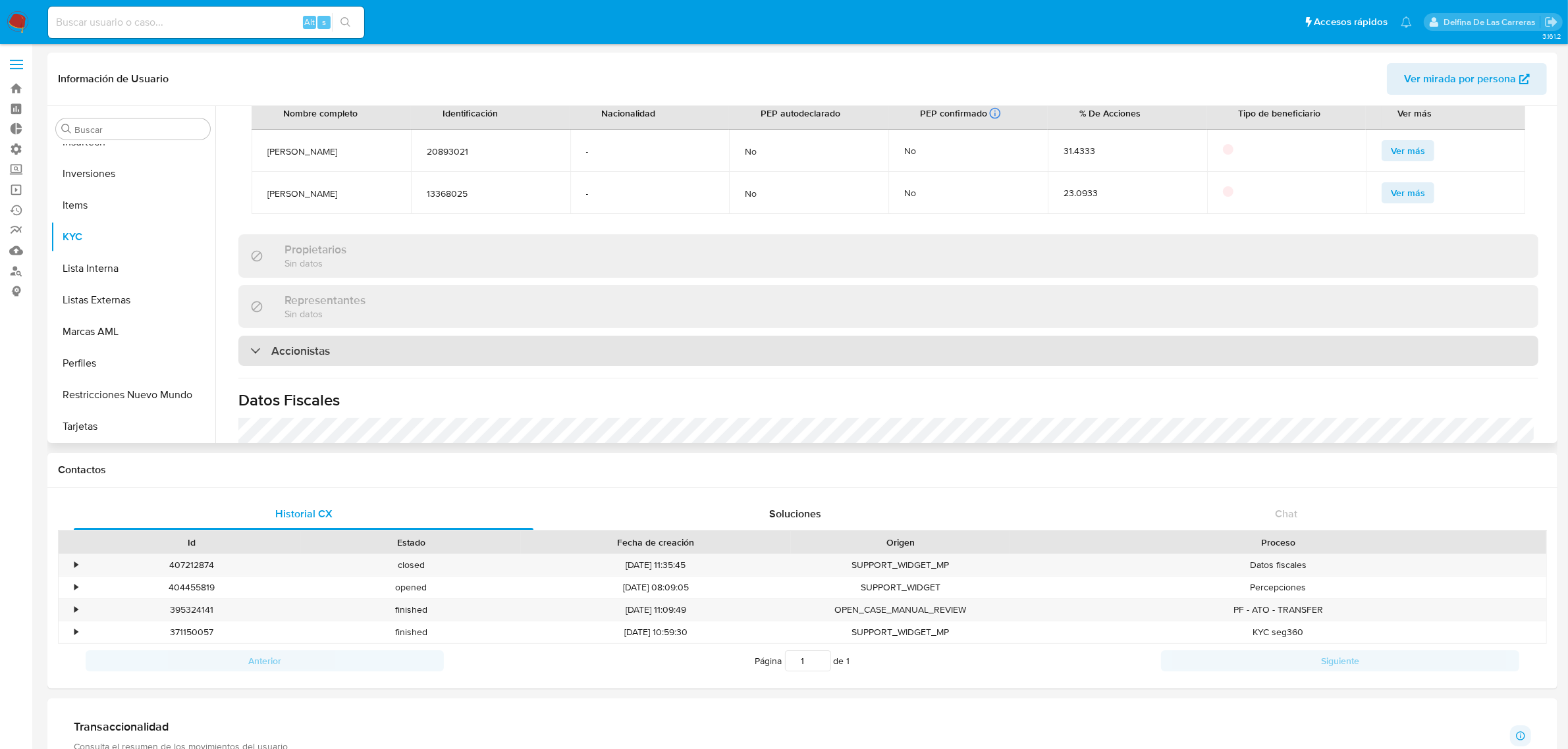
click at [311, 341] on div "Accionistas" at bounding box center [888, 350] width 1299 height 30
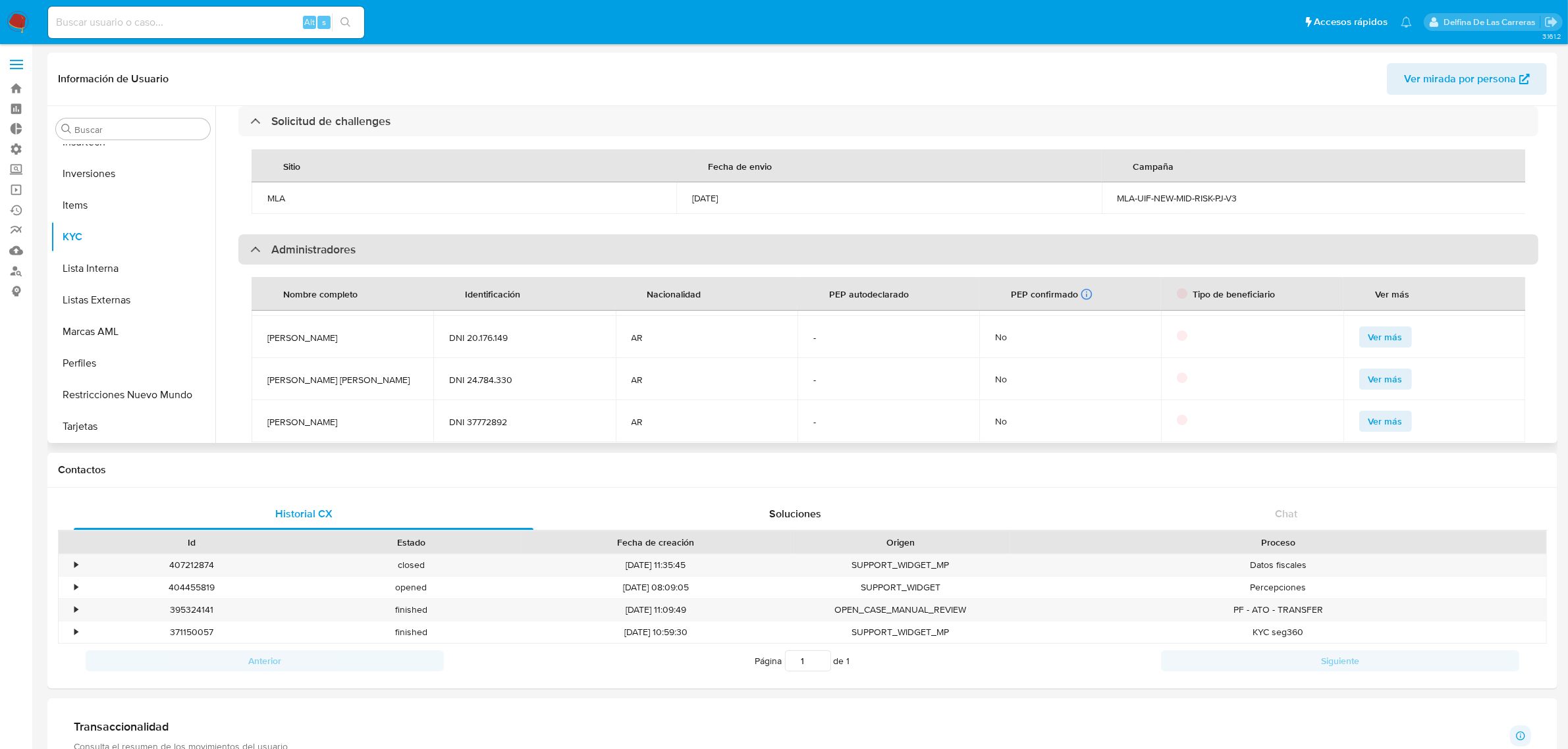
scroll to position [672, 0]
click at [363, 235] on div "Administradores" at bounding box center [888, 250] width 1299 height 30
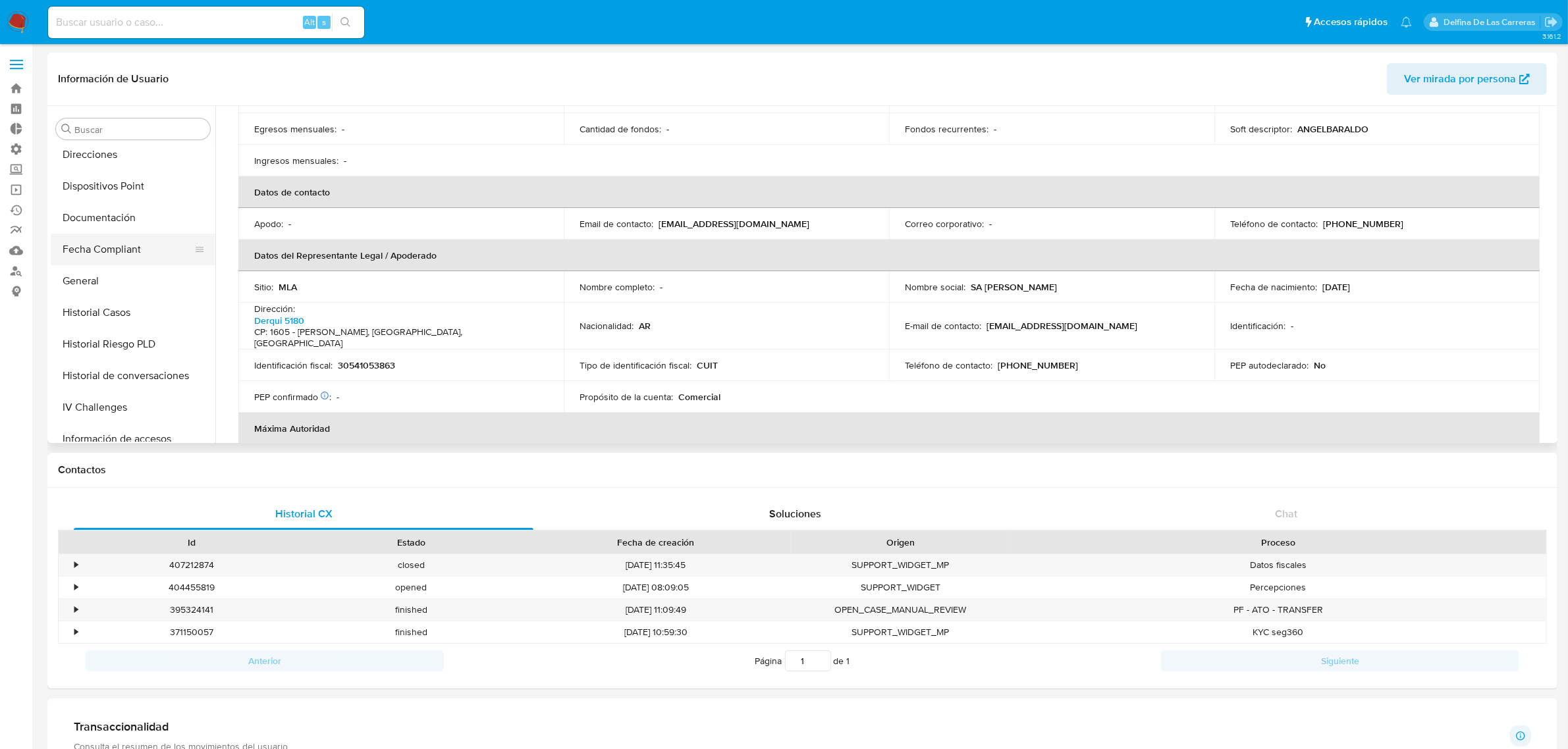
scroll to position [353, 0]
click at [110, 311] on button "Historial Casos" at bounding box center [128, 313] width 154 height 32
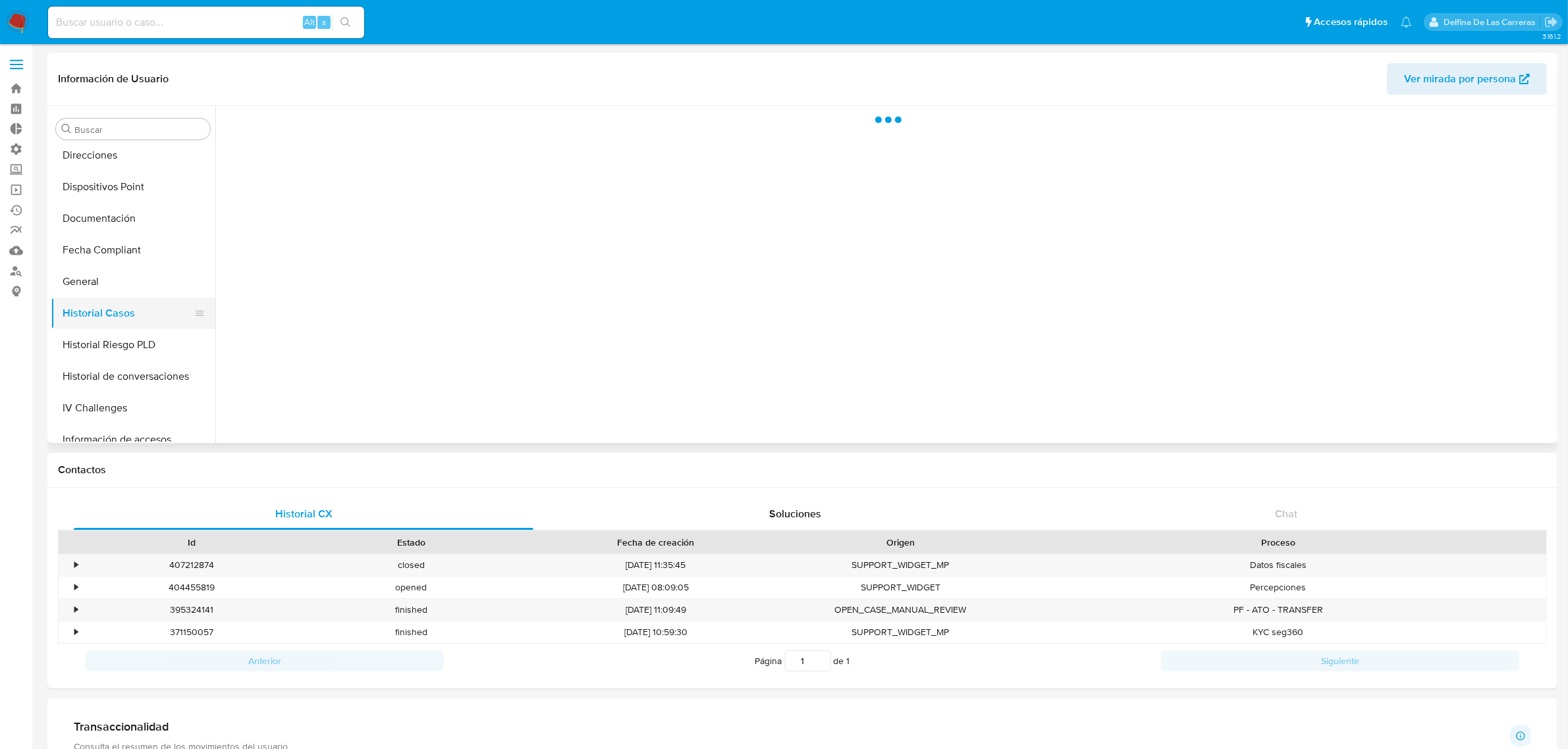
scroll to position [0, 0]
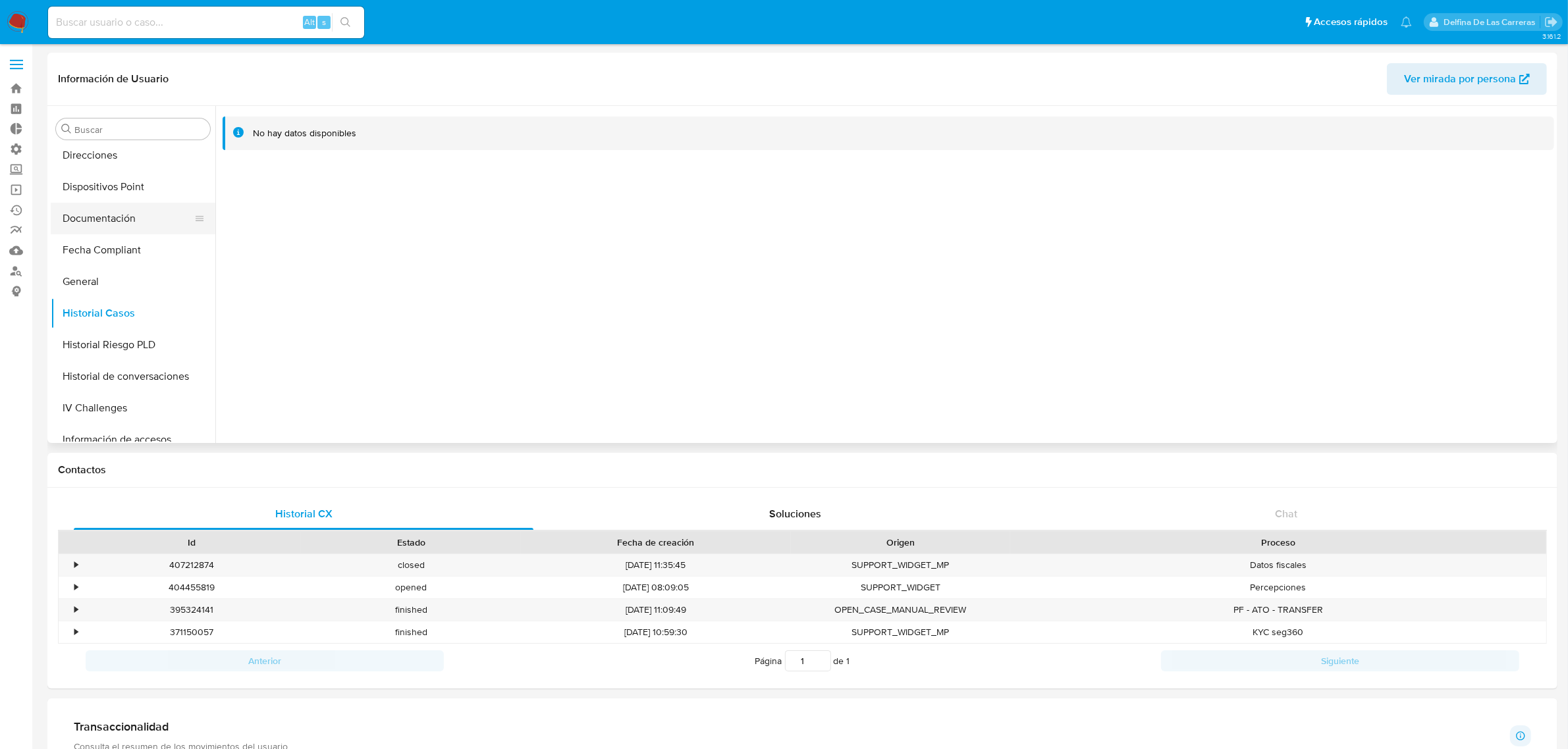
click at [83, 229] on button "Documentación" at bounding box center [128, 218] width 154 height 32
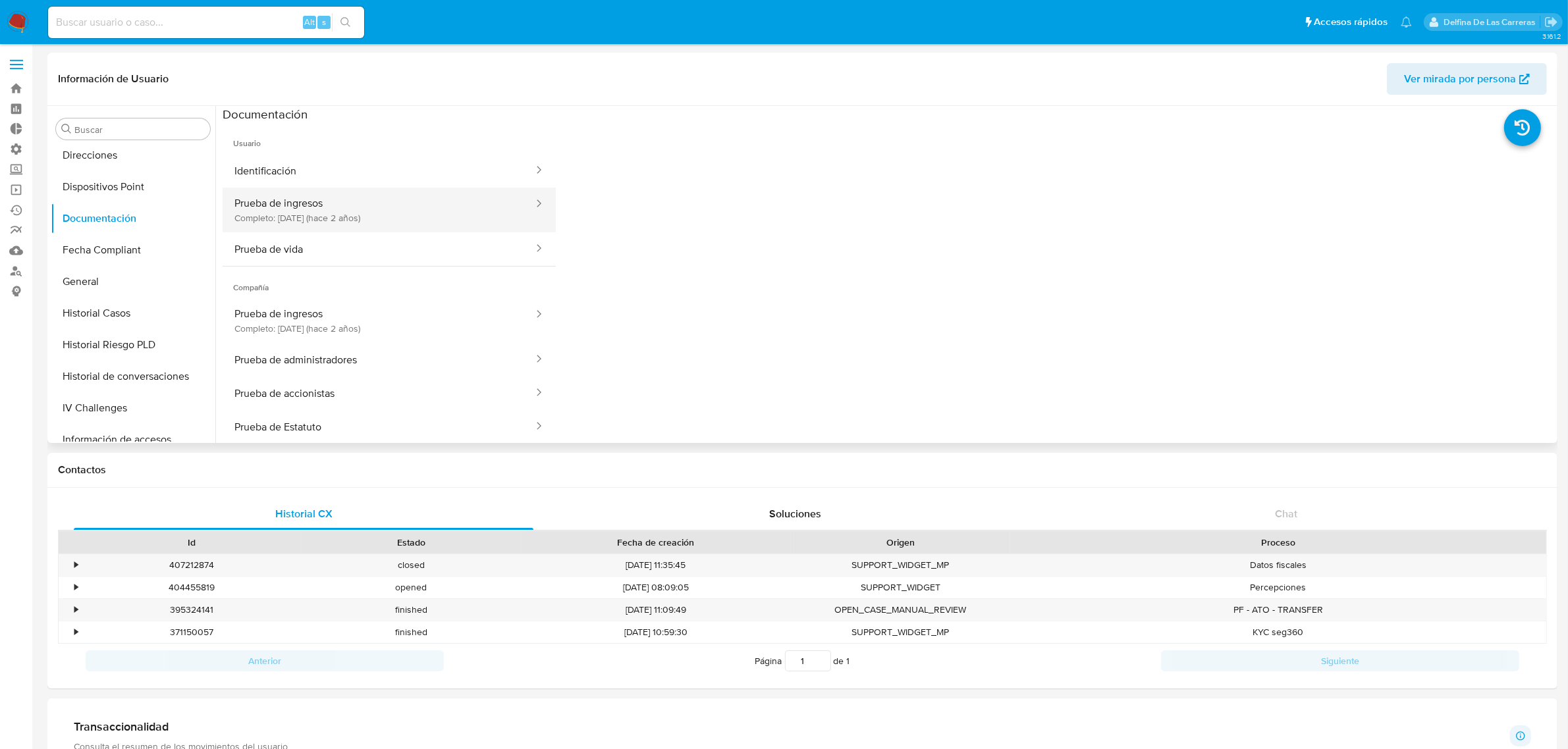
click at [340, 199] on button "Prueba de ingresos Completo: [DATE] (hace 2 años)" at bounding box center [378, 209] width 312 height 44
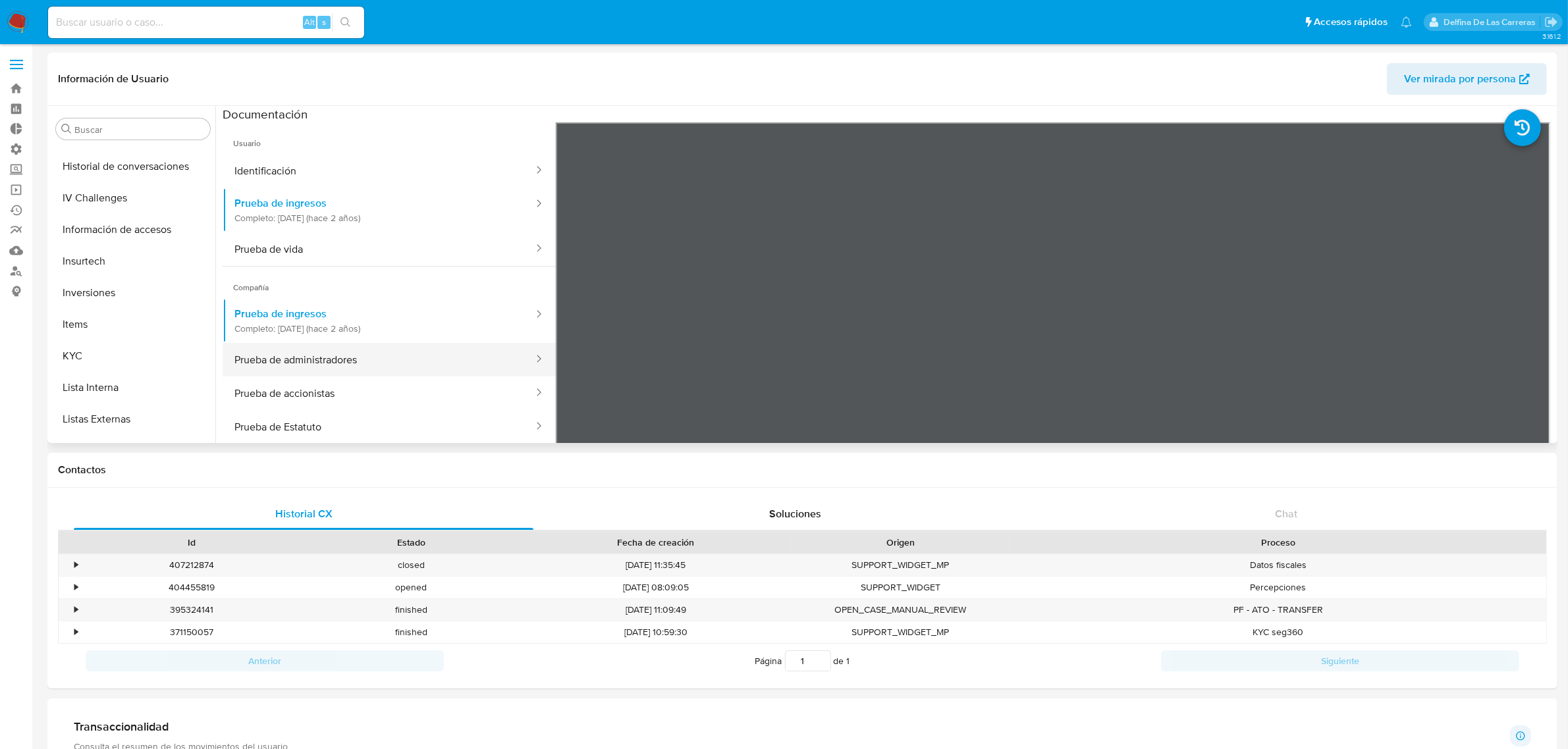
scroll to position [600, 0]
click at [83, 316] on button "KYC" at bounding box center [128, 318] width 154 height 32
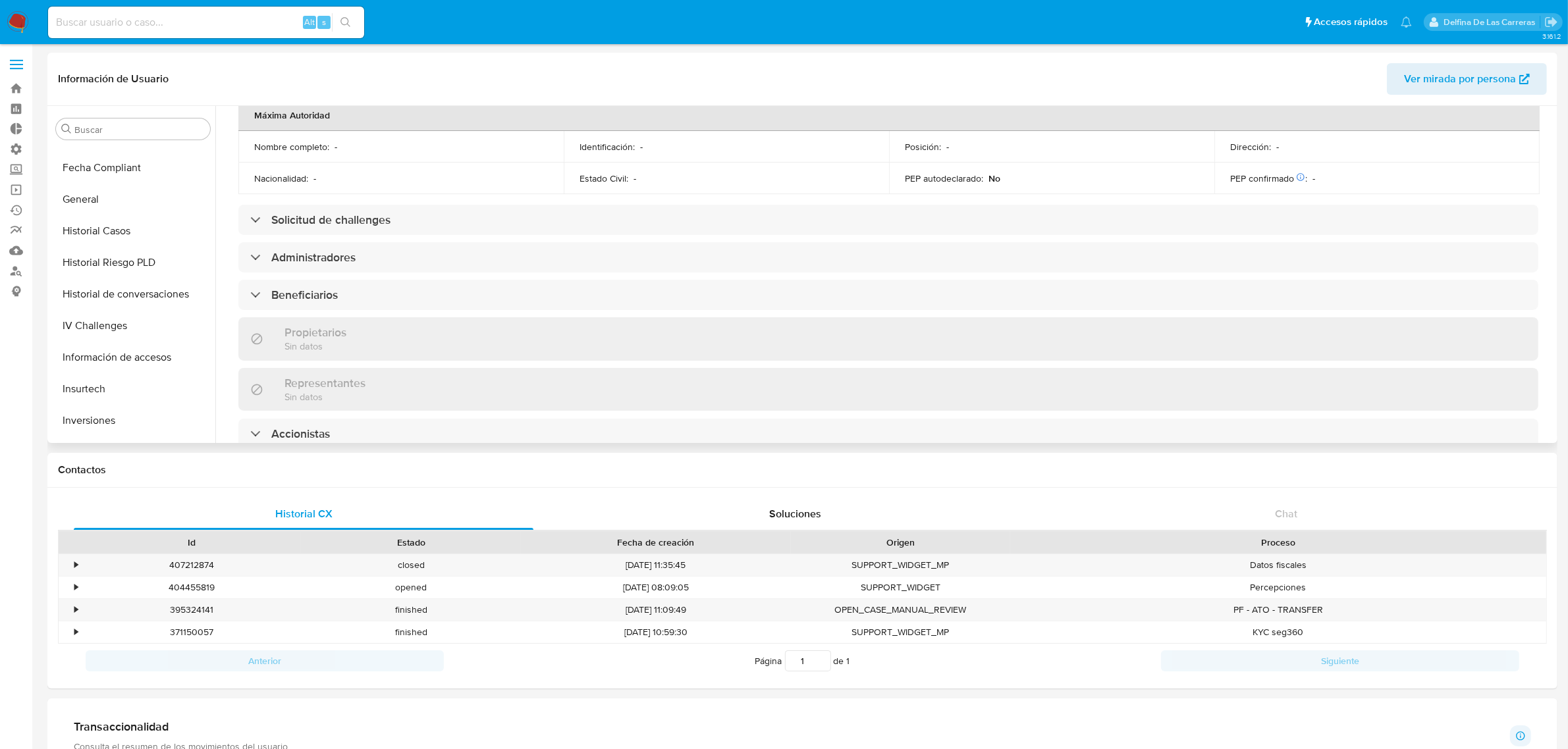
scroll to position [576, 0]
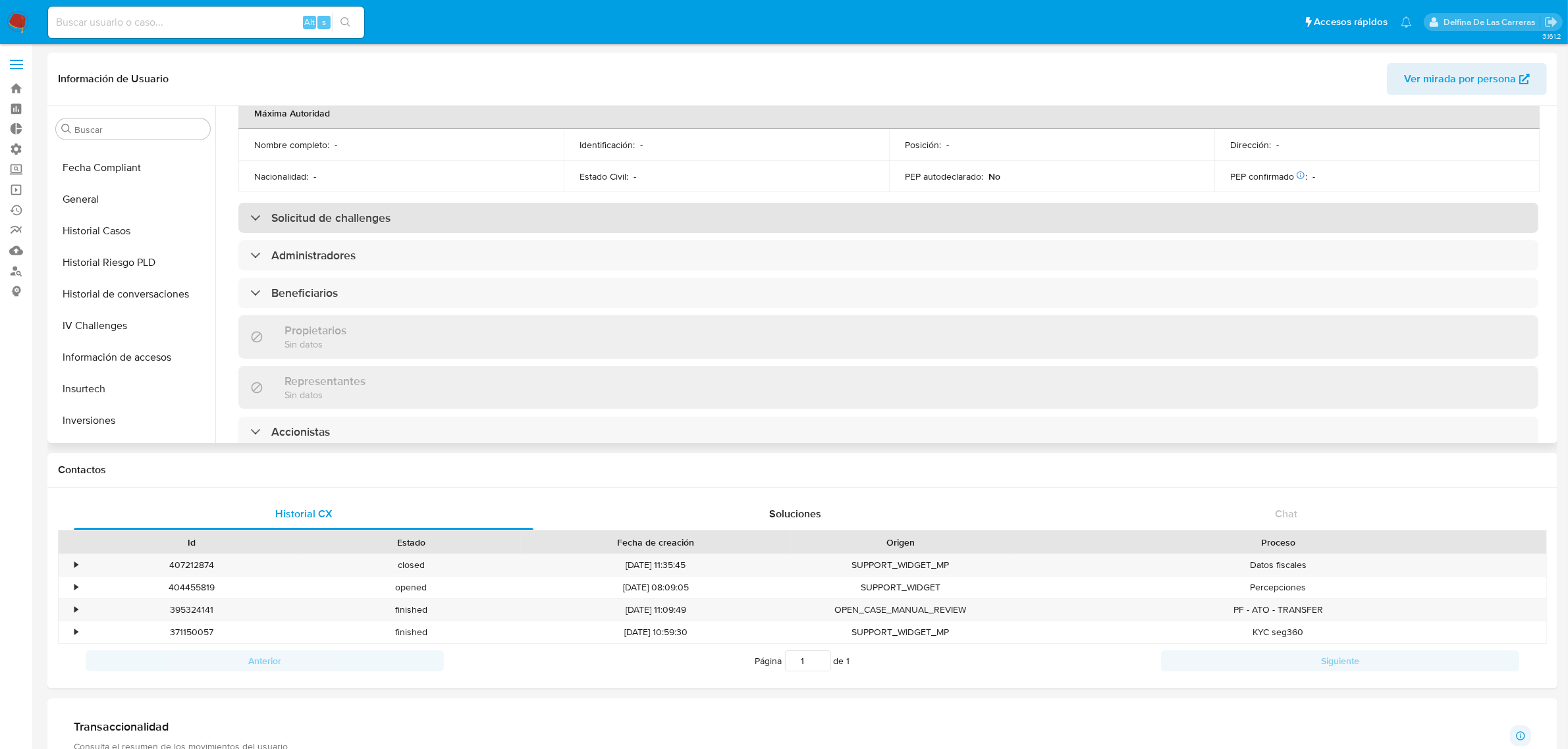
click at [366, 211] on h3 "Solicitud de challenges" at bounding box center [331, 218] width 119 height 14
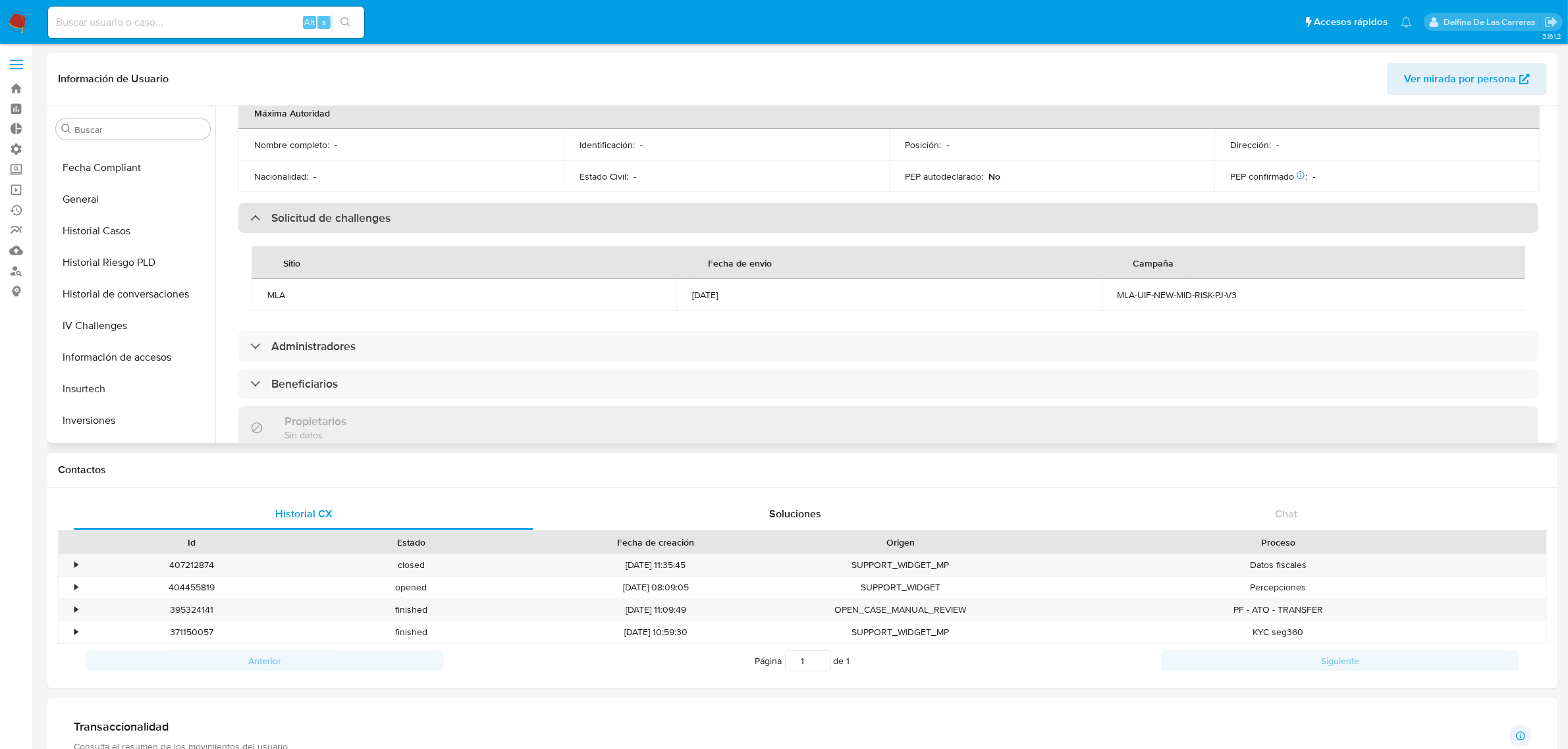
click at [307, 211] on h3 "Solicitud de challenges" at bounding box center [331, 218] width 119 height 14
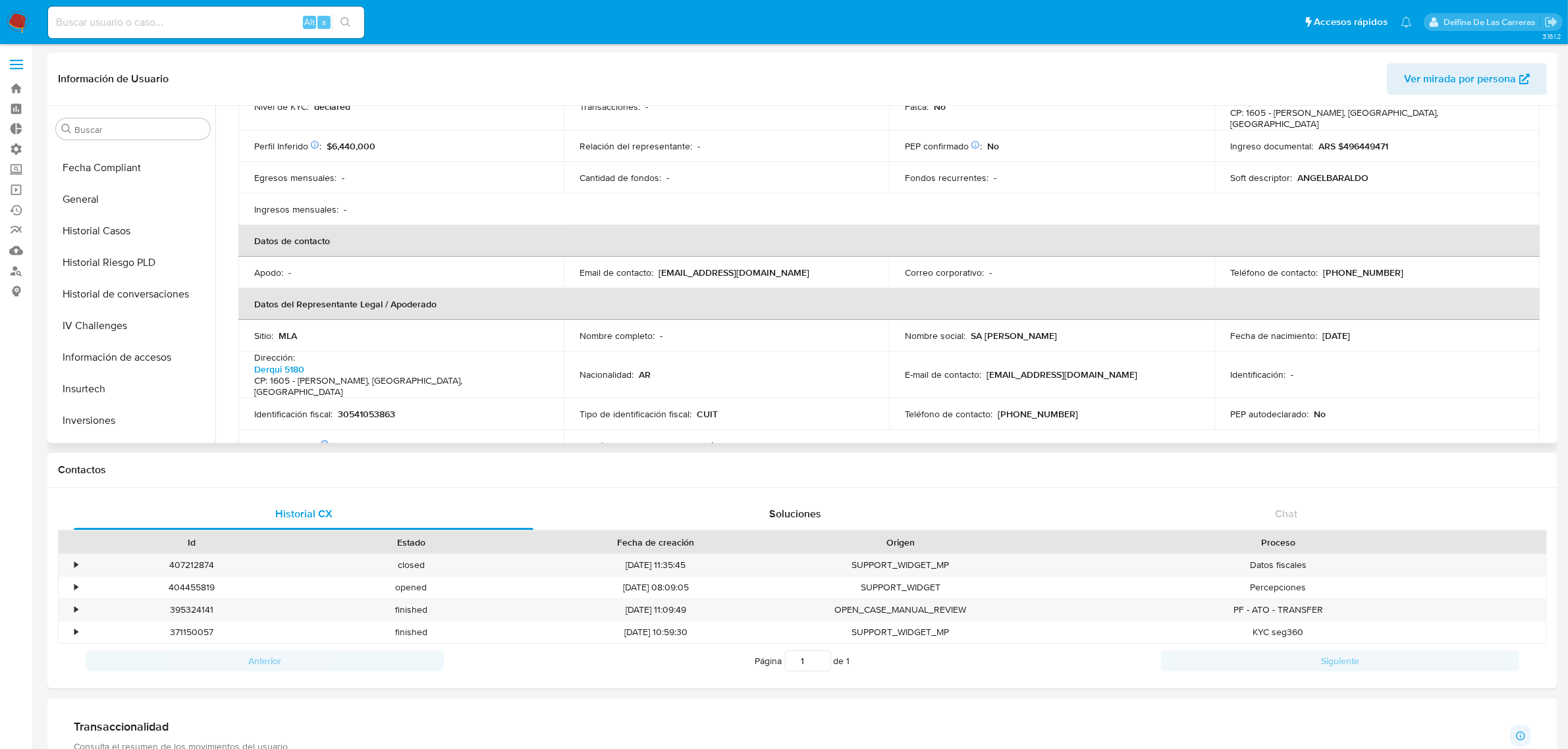
scroll to position [0, 0]
